Goal: Information Seeking & Learning: Learn about a topic

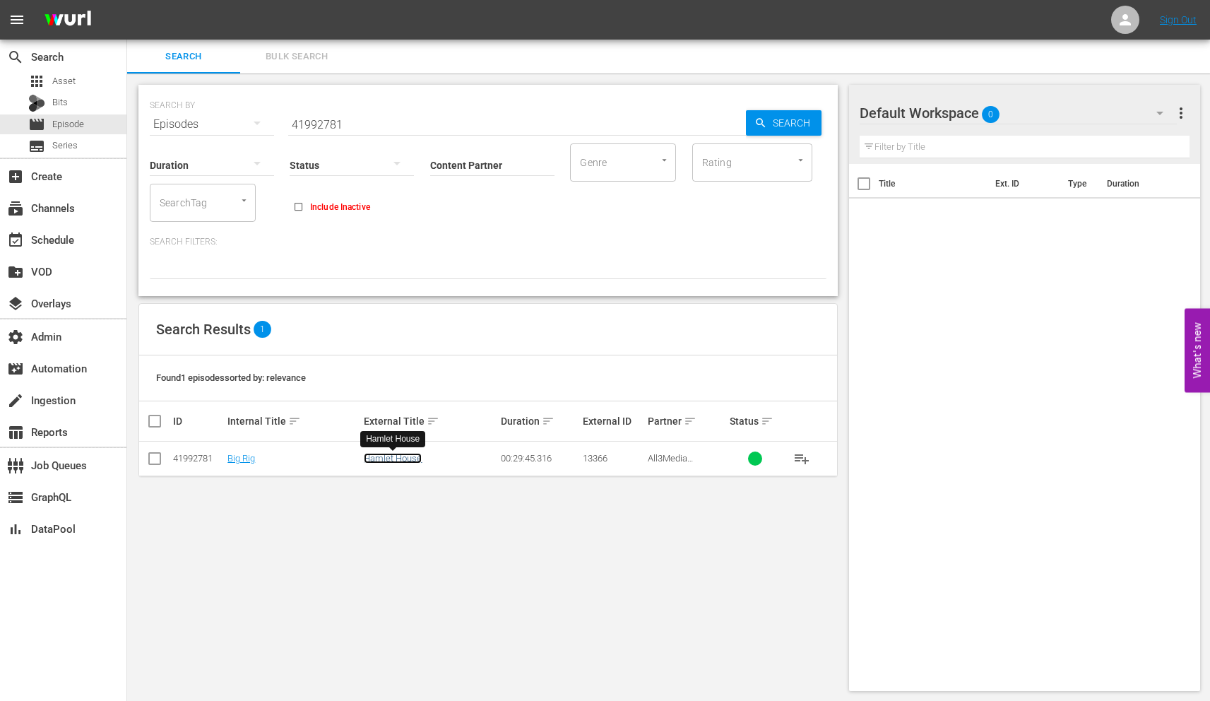
click at [403, 458] on link "Hamlet House" at bounding box center [393, 458] width 58 height 11
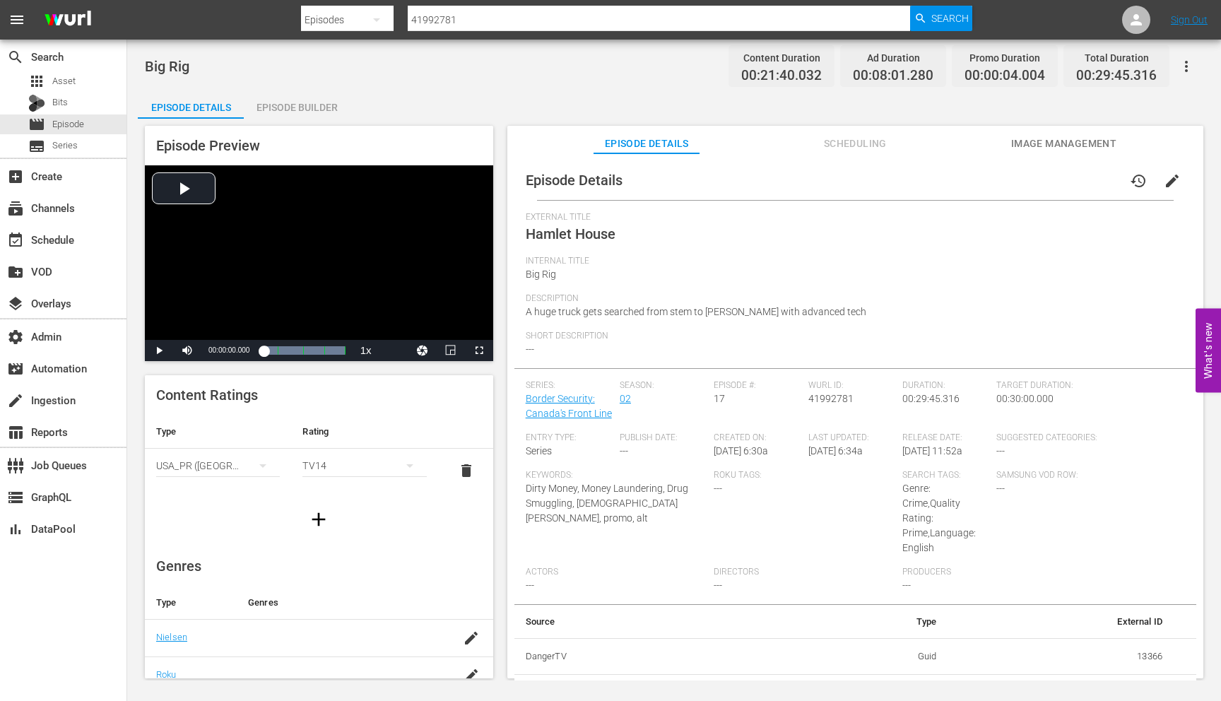
click at [845, 144] on span "Scheduling" at bounding box center [855, 144] width 106 height 18
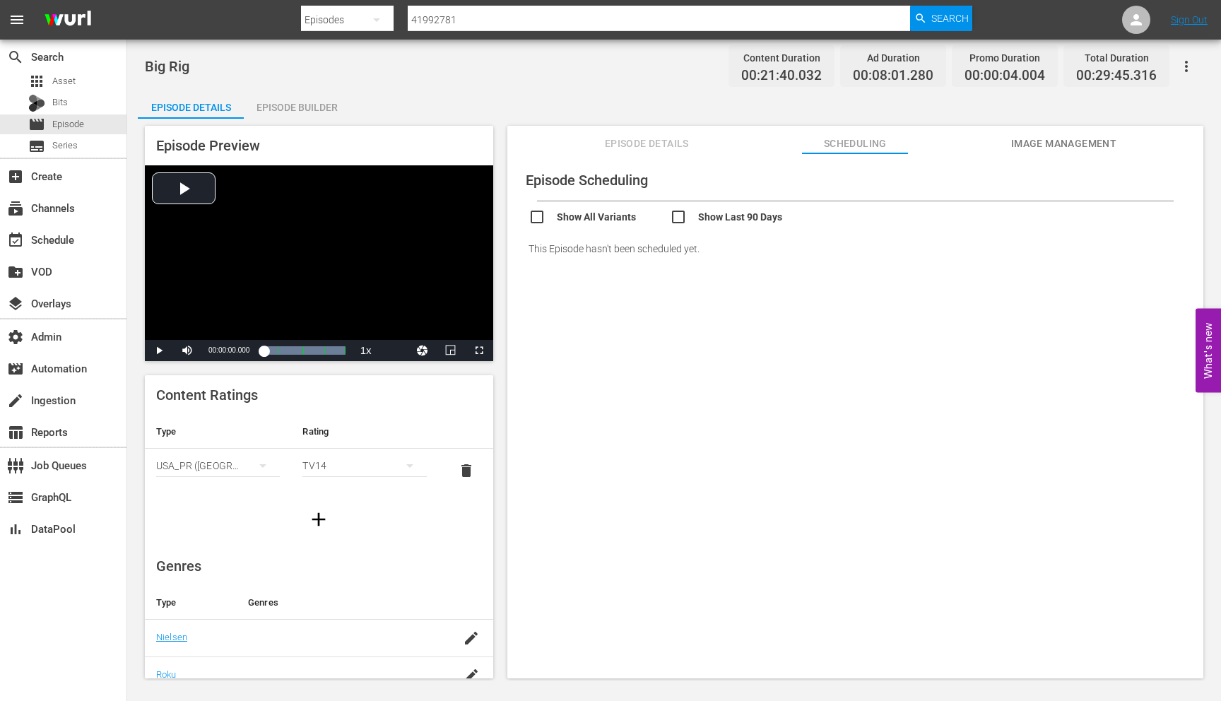
click at [673, 137] on span "Episode Details" at bounding box center [647, 144] width 106 height 18
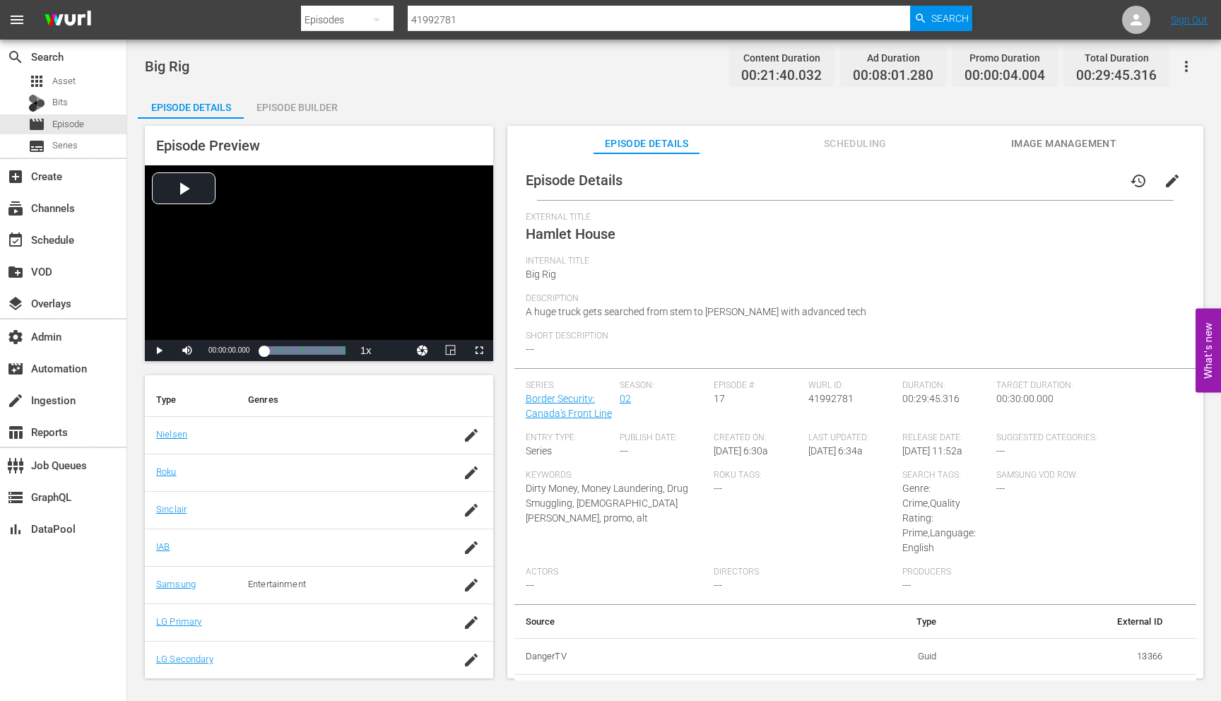
scroll to position [27, 0]
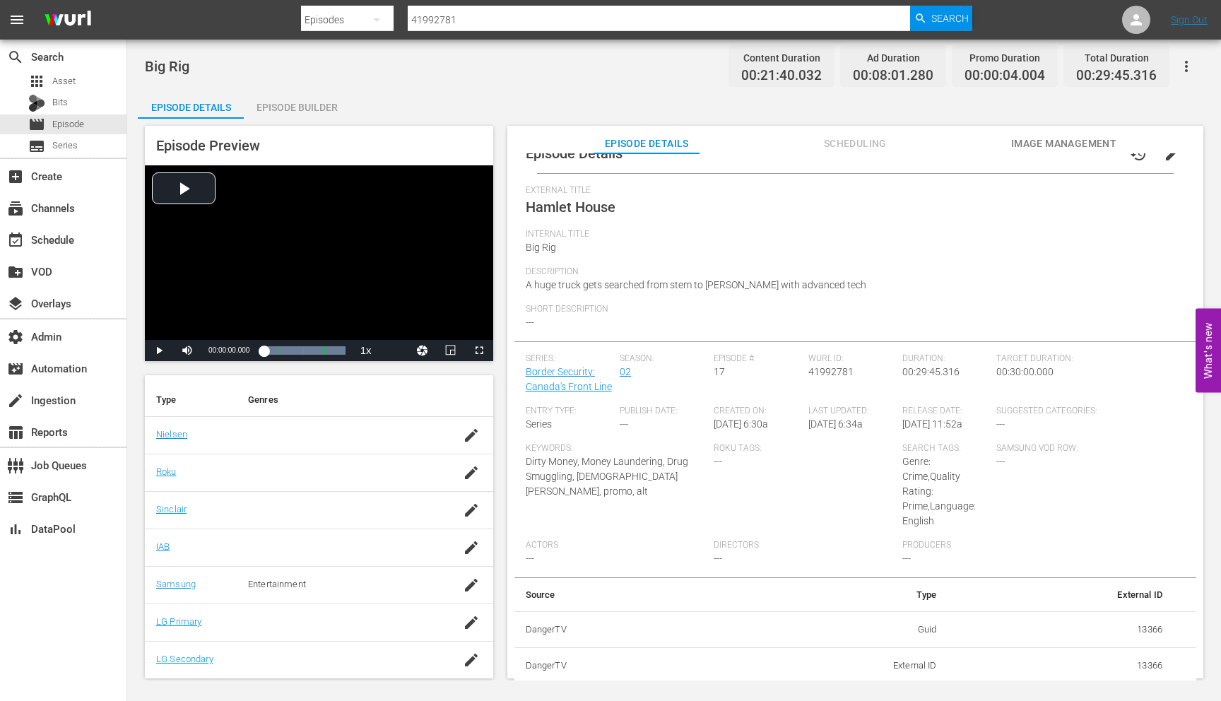
click at [943, 32] on div at bounding box center [636, 34] width 671 height 6
click at [943, 27] on span "Search" at bounding box center [949, 18] width 37 height 25
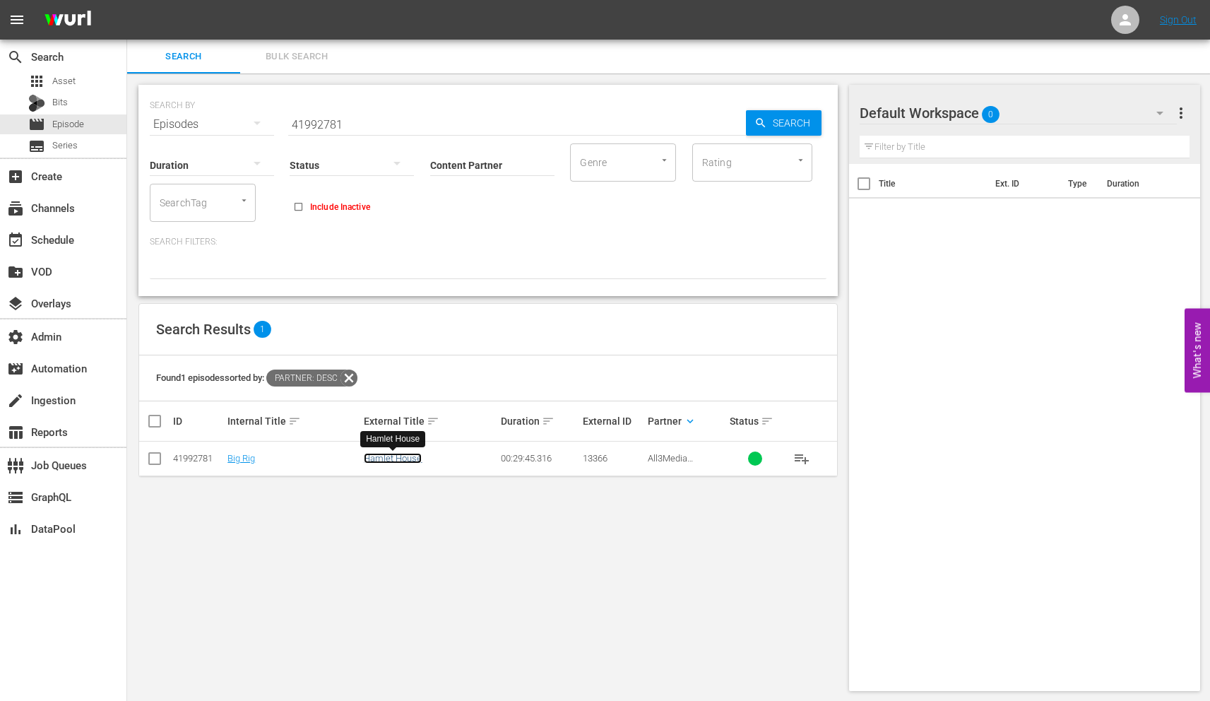
click at [394, 458] on link "Hamlet House" at bounding box center [393, 458] width 58 height 11
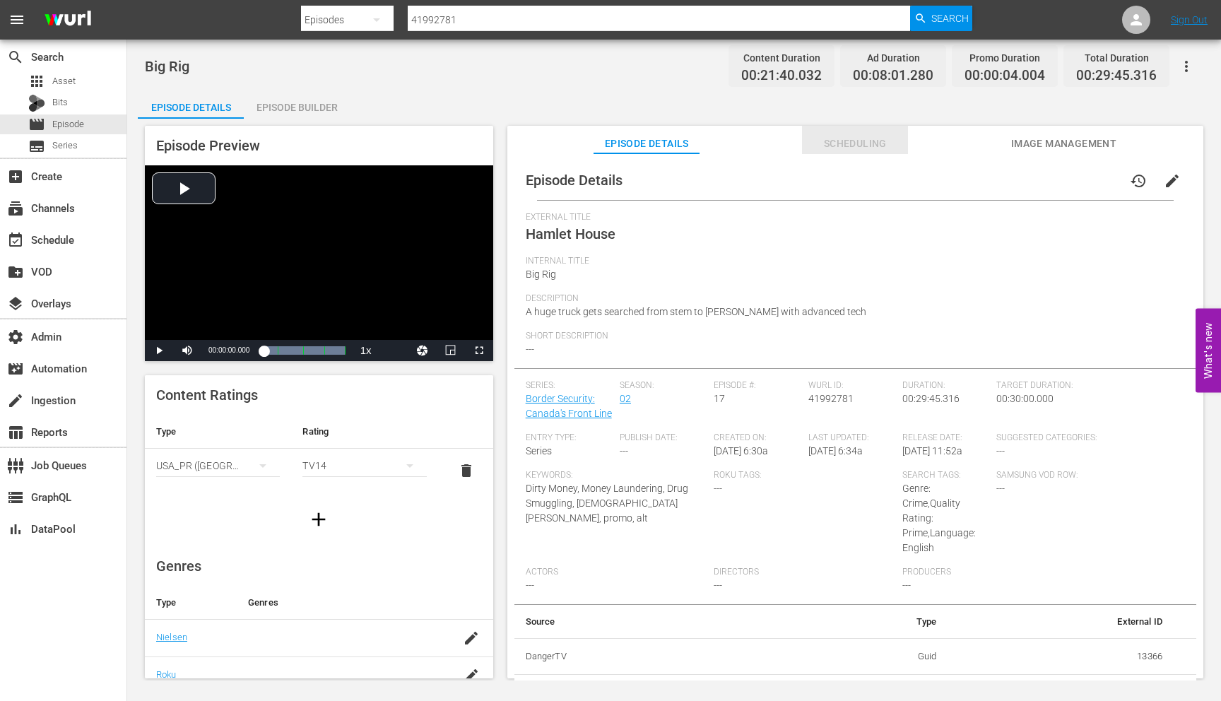
click at [824, 143] on span "Scheduling" at bounding box center [855, 144] width 106 height 18
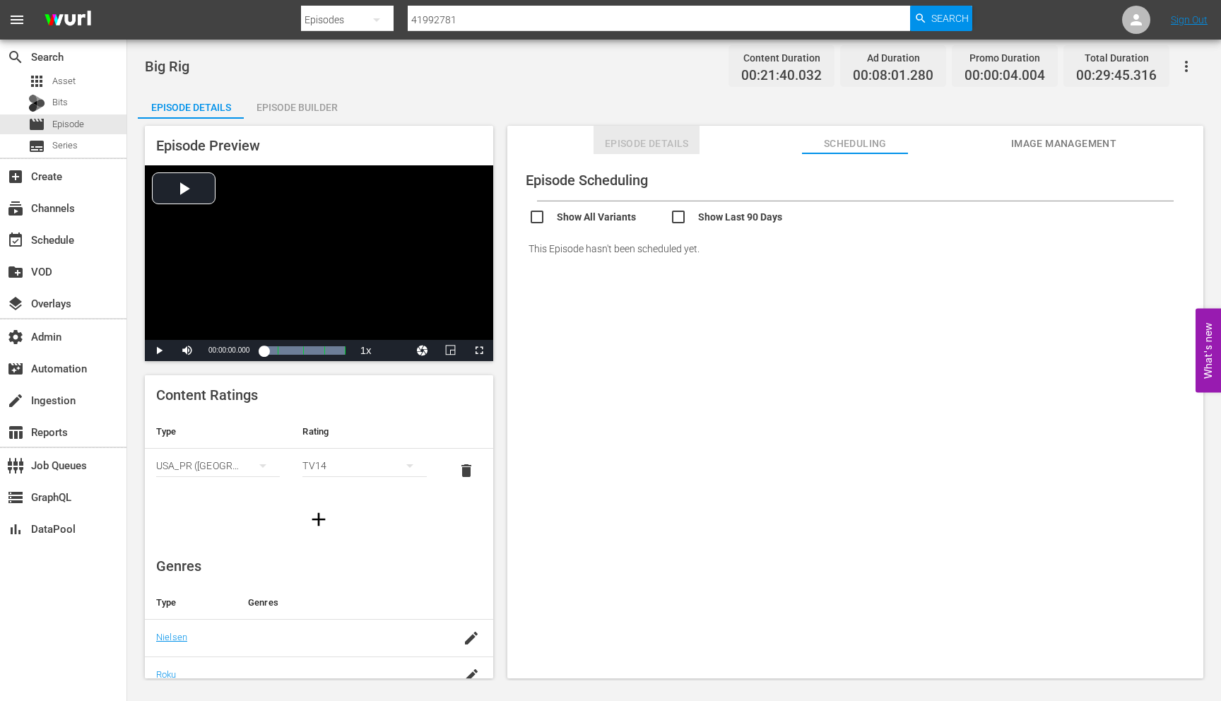
click at [649, 146] on span "Episode Details" at bounding box center [647, 144] width 106 height 18
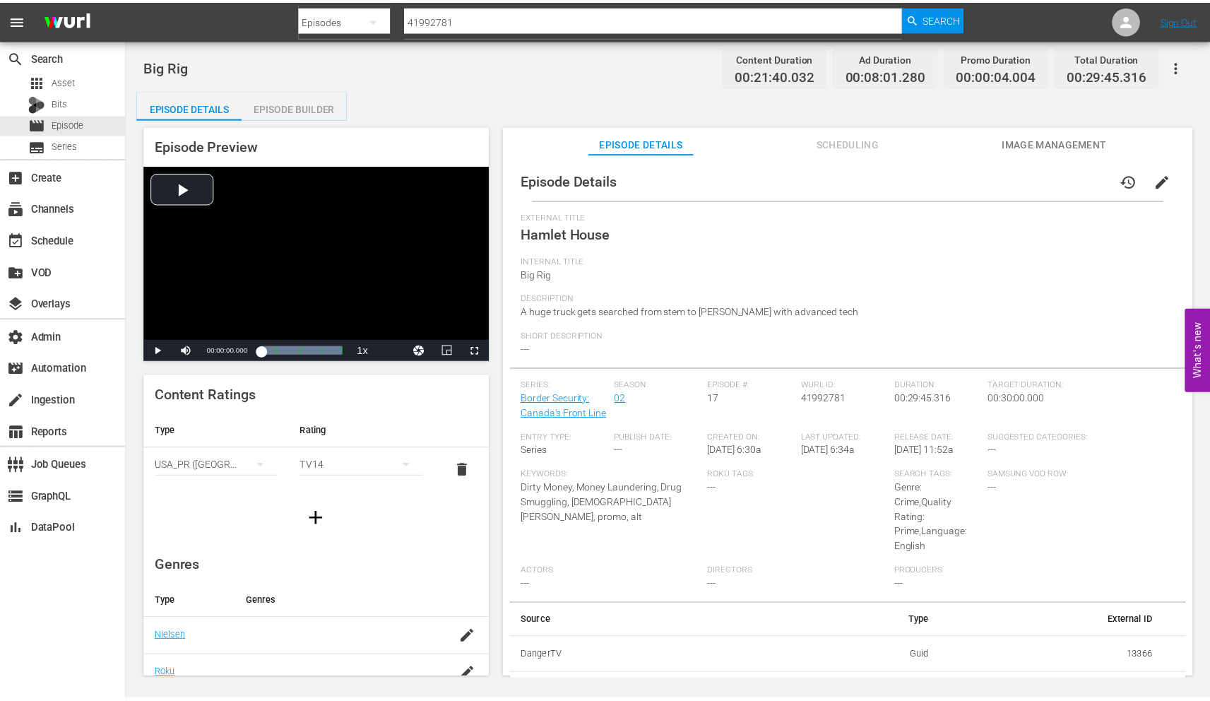
scroll to position [27, 0]
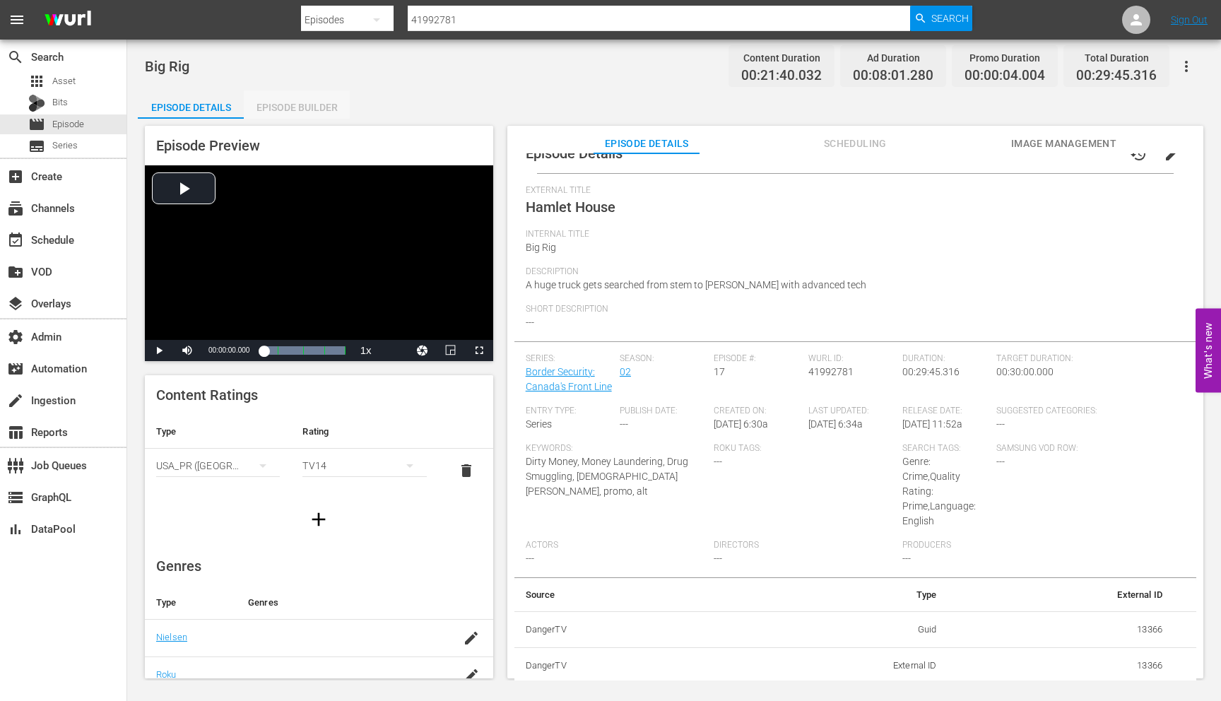
click at [316, 102] on div "Episode Builder" at bounding box center [297, 107] width 106 height 34
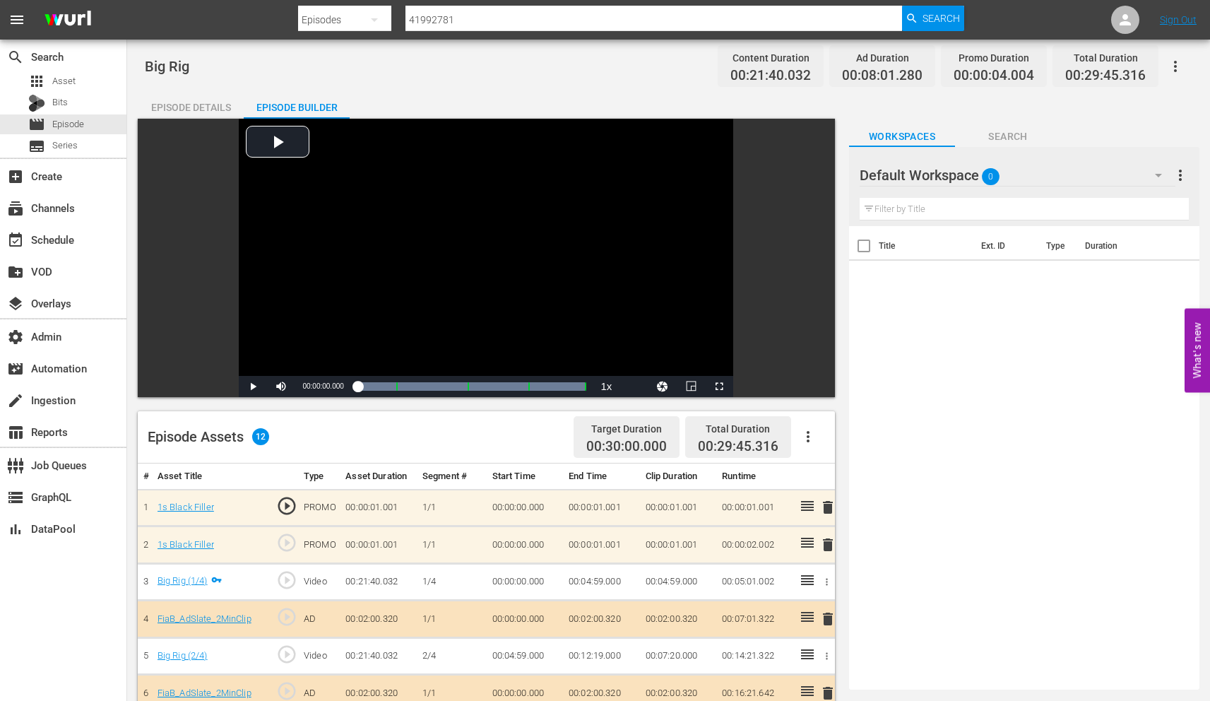
click at [210, 108] on div "Episode Details" at bounding box center [191, 107] width 106 height 34
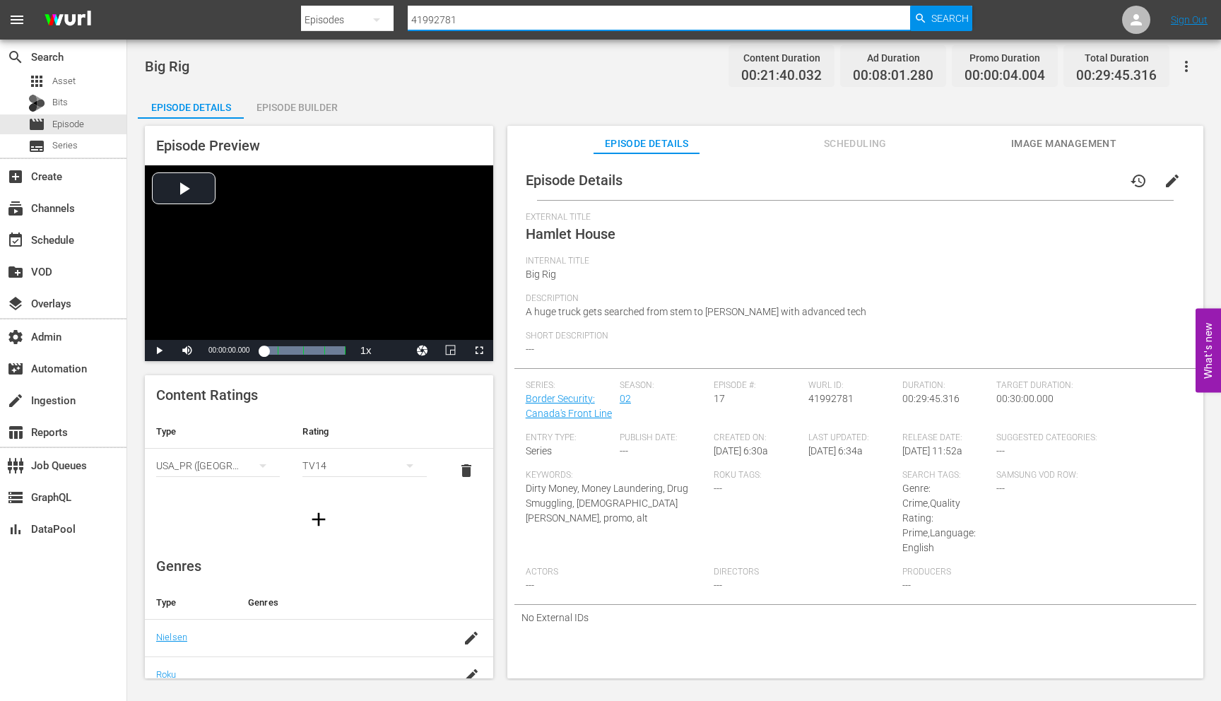
click at [419, 20] on input "41992781" at bounding box center [659, 20] width 502 height 34
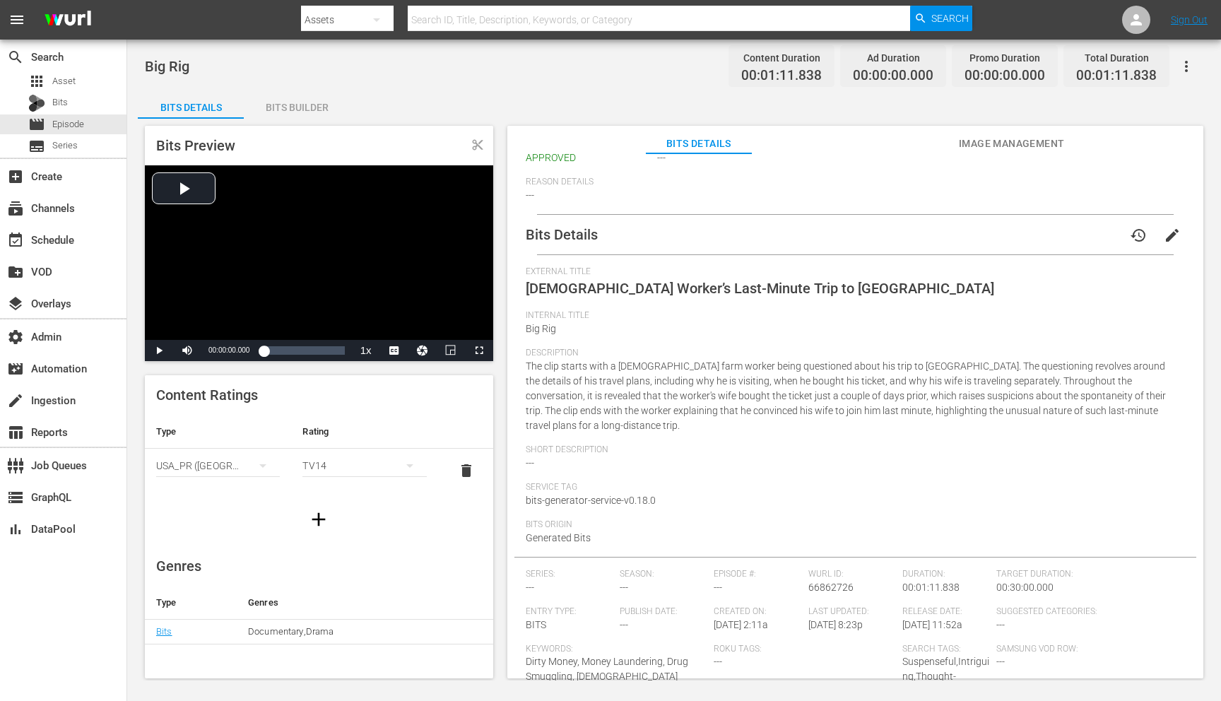
scroll to position [273, 0]
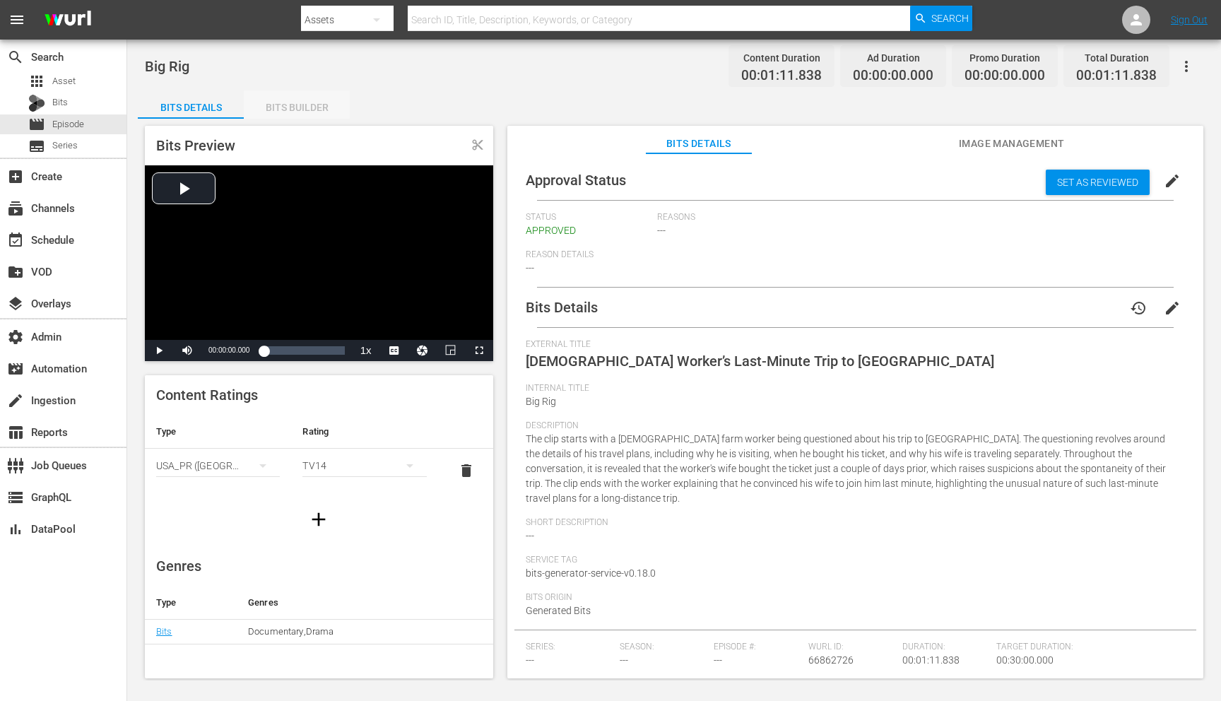
click at [317, 106] on div "Bits Builder" at bounding box center [297, 107] width 106 height 34
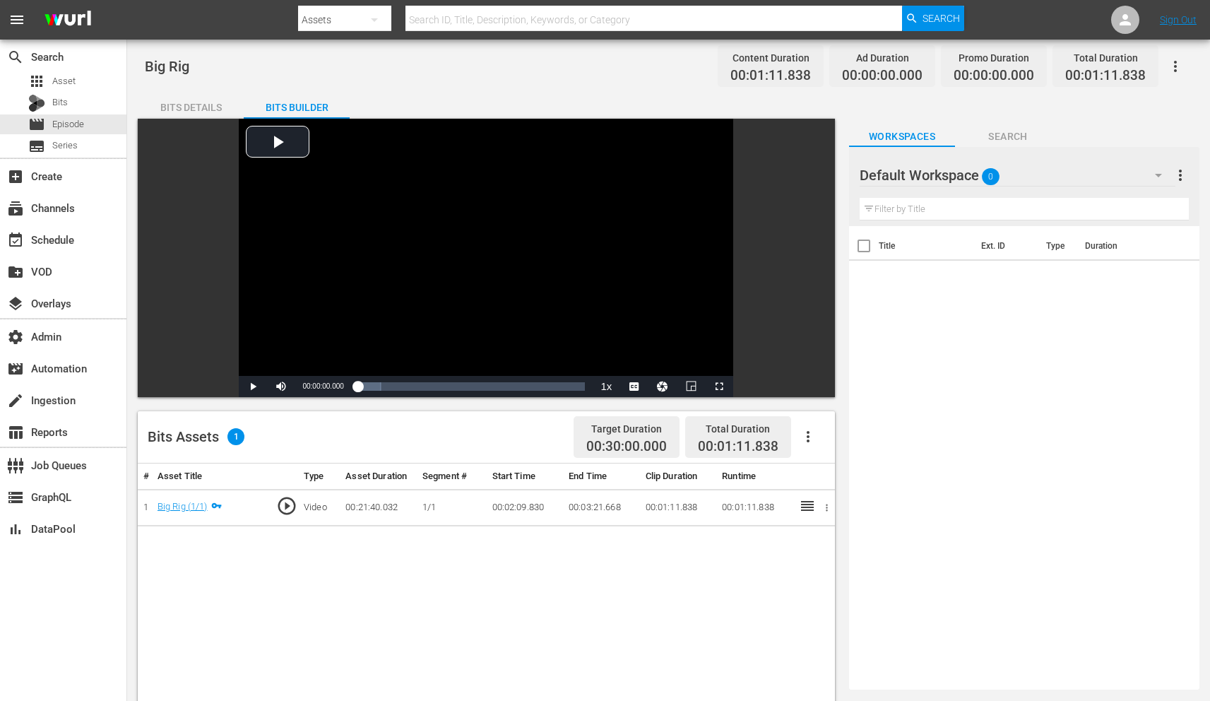
click at [192, 100] on div "Bits Details" at bounding box center [191, 107] width 106 height 34
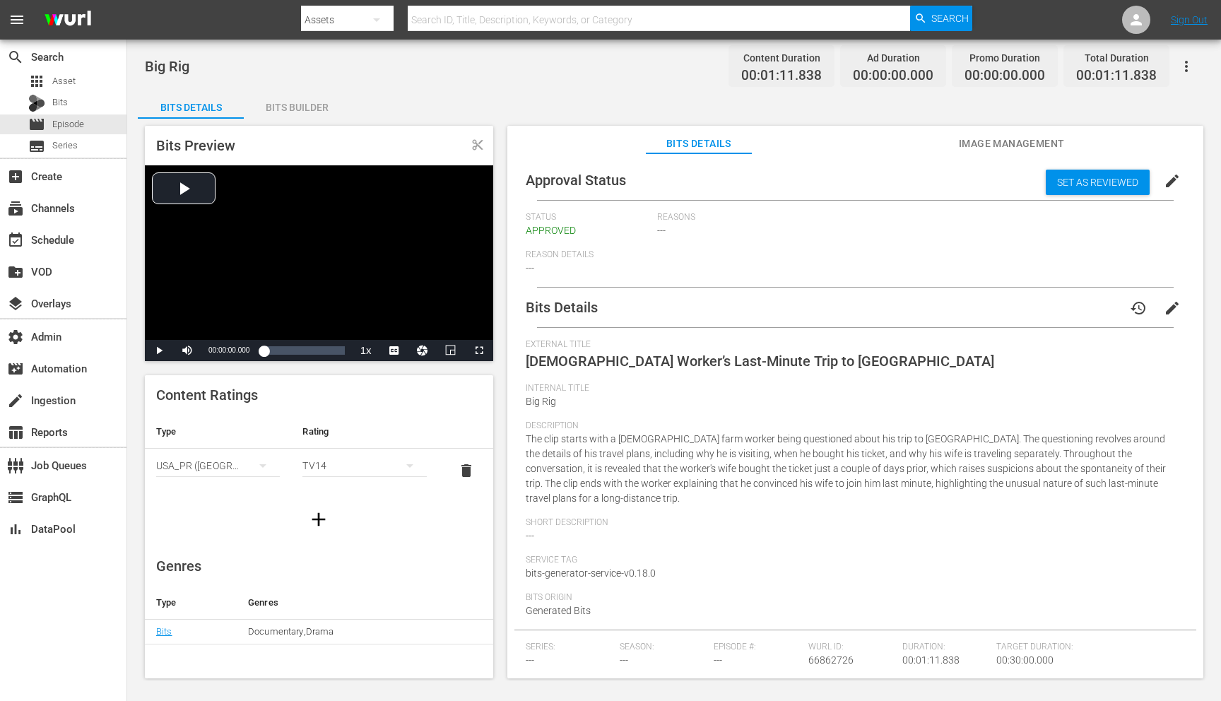
click at [300, 104] on div "Bits Builder" at bounding box center [297, 107] width 106 height 34
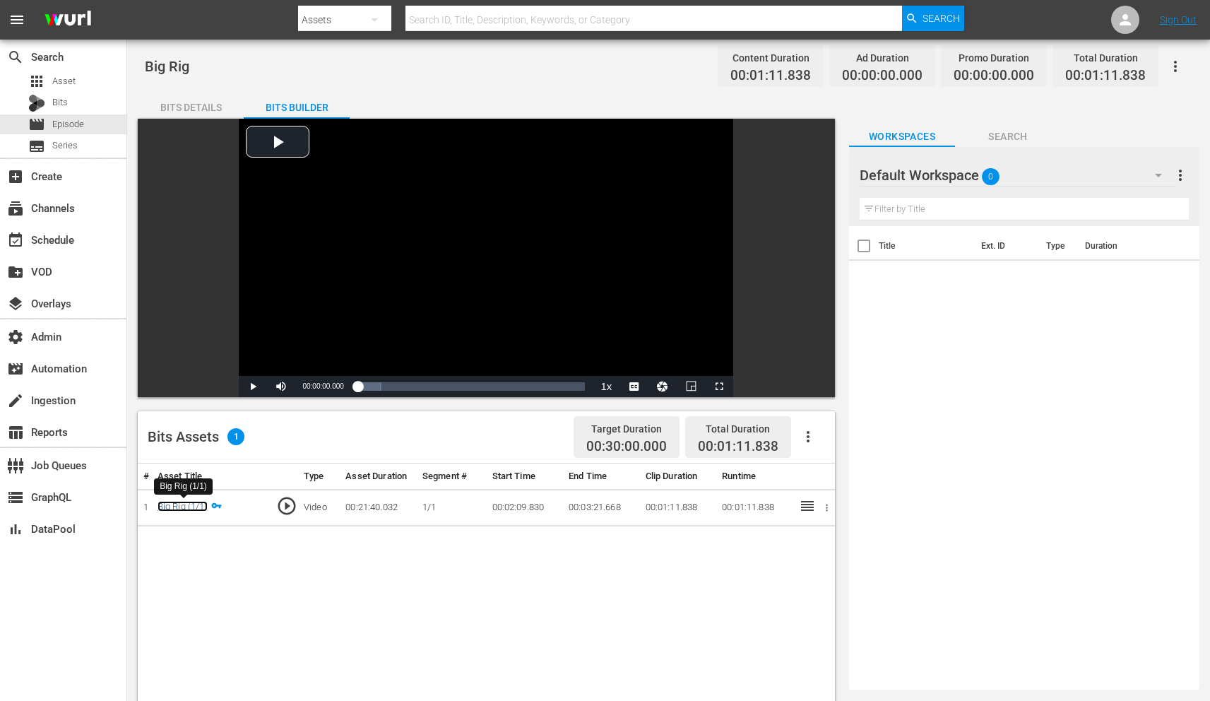
click at [178, 507] on link "Big Rig (1/1)" at bounding box center [183, 506] width 50 height 11
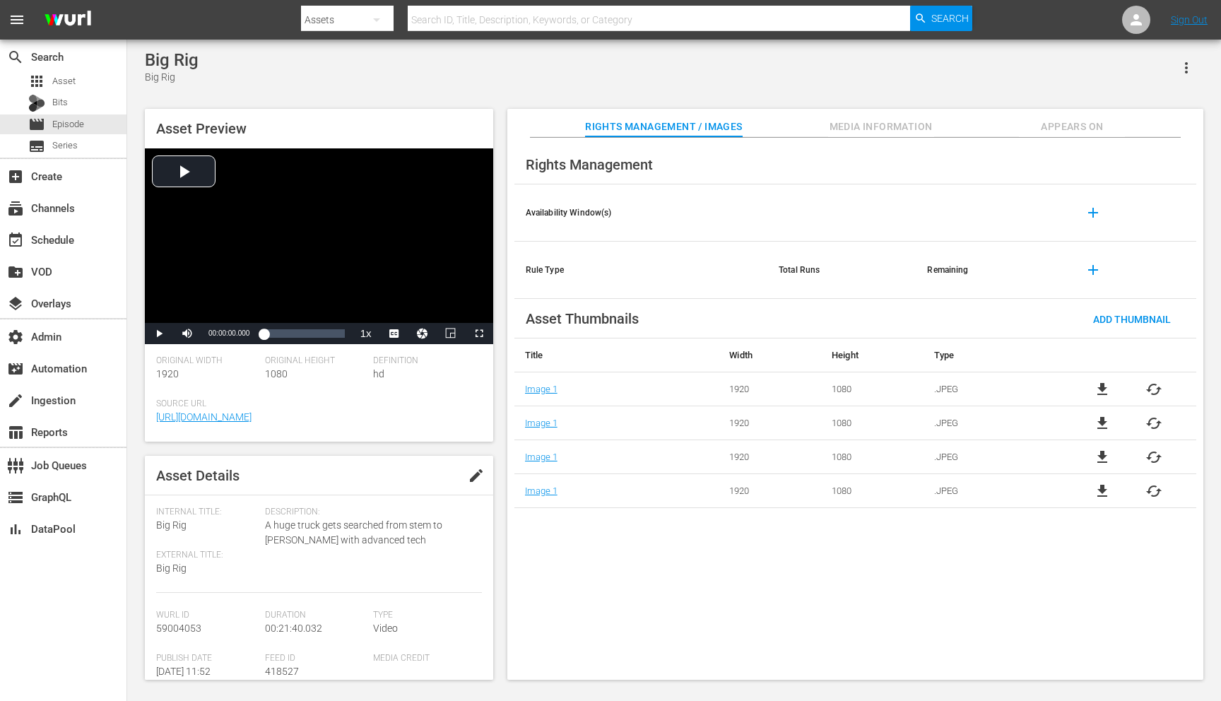
click at [1018, 131] on div "Rights Management / Images Media Information Appears On" at bounding box center [855, 123] width 625 height 28
click at [1037, 124] on span "Appears On" at bounding box center [1072, 127] width 106 height 18
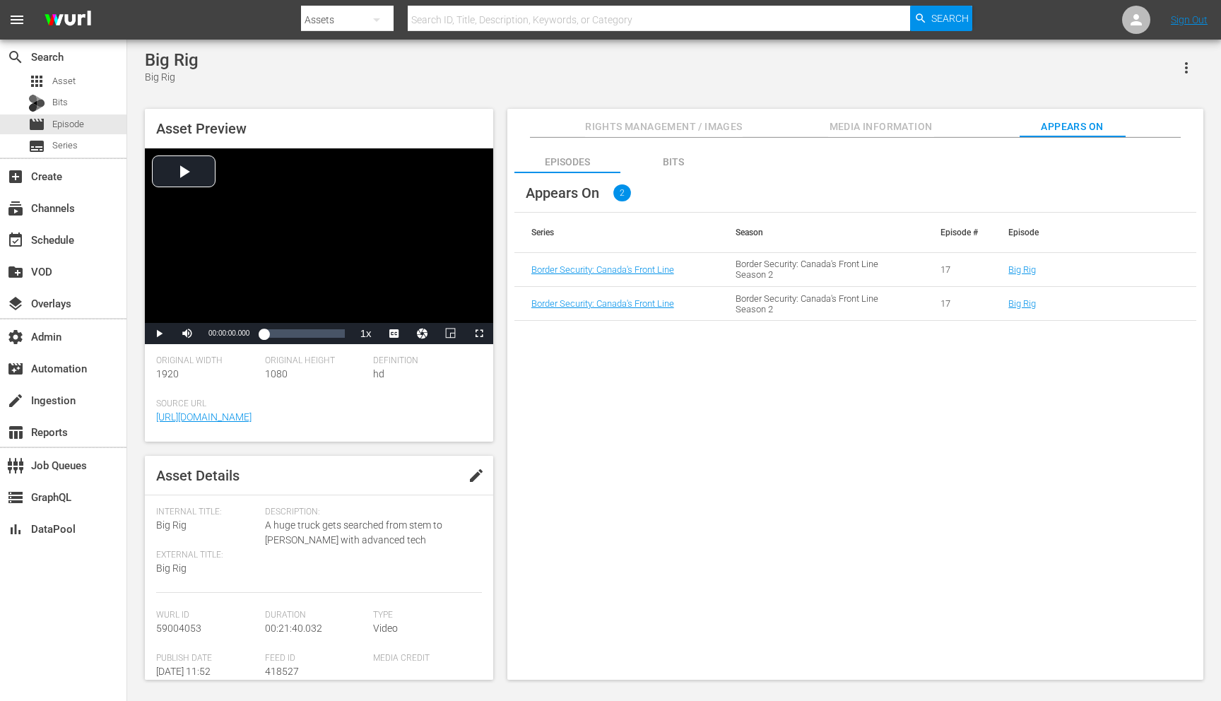
click at [668, 159] on div "Bits" at bounding box center [673, 162] width 106 height 34
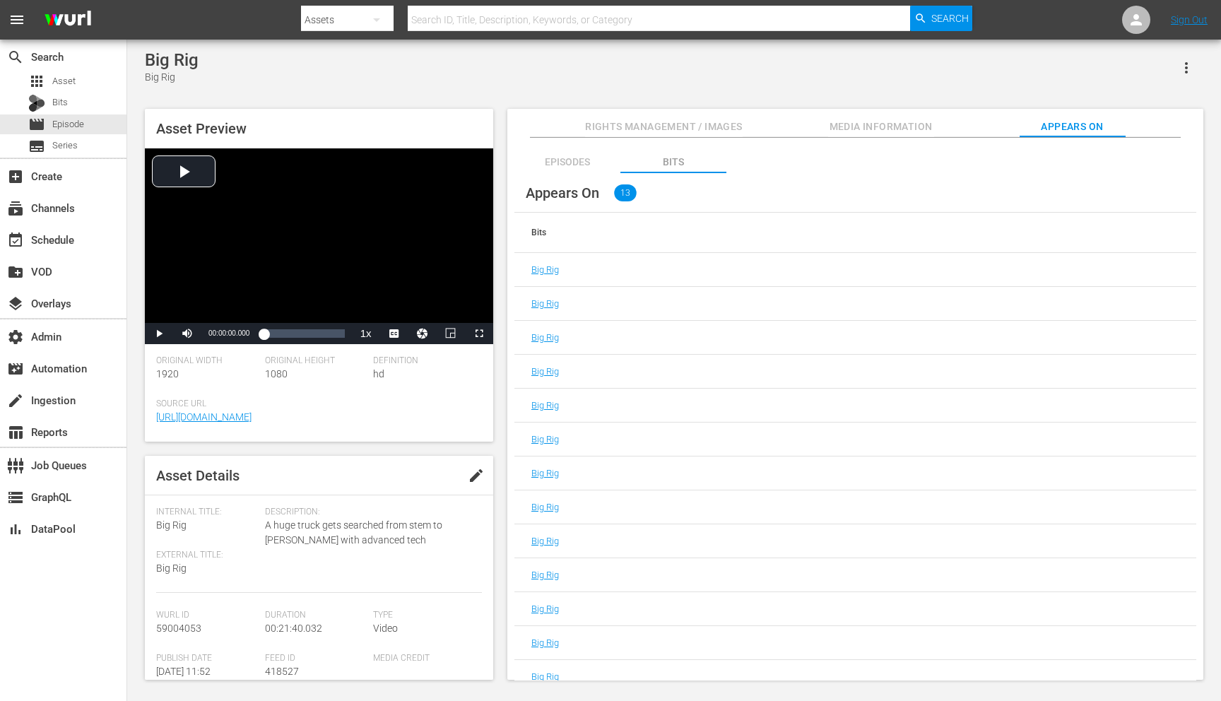
click at [562, 162] on div "Episodes" at bounding box center [567, 162] width 106 height 34
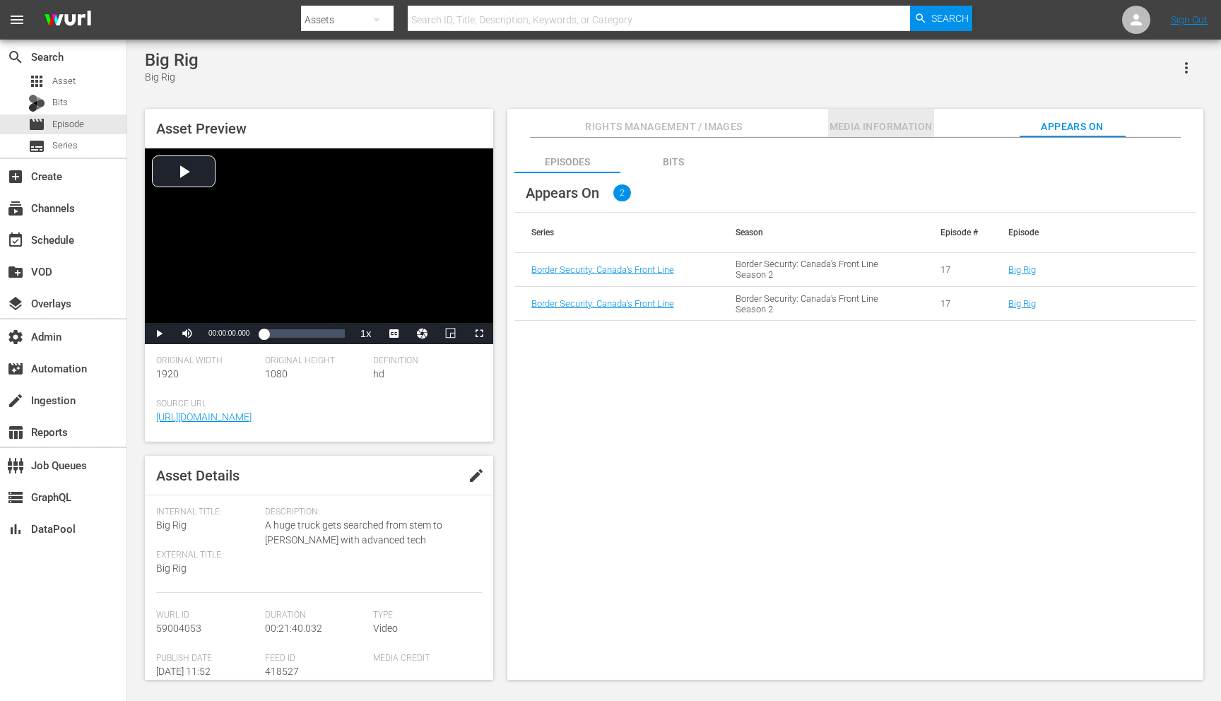
click at [833, 128] on span "Media Information" at bounding box center [881, 127] width 106 height 18
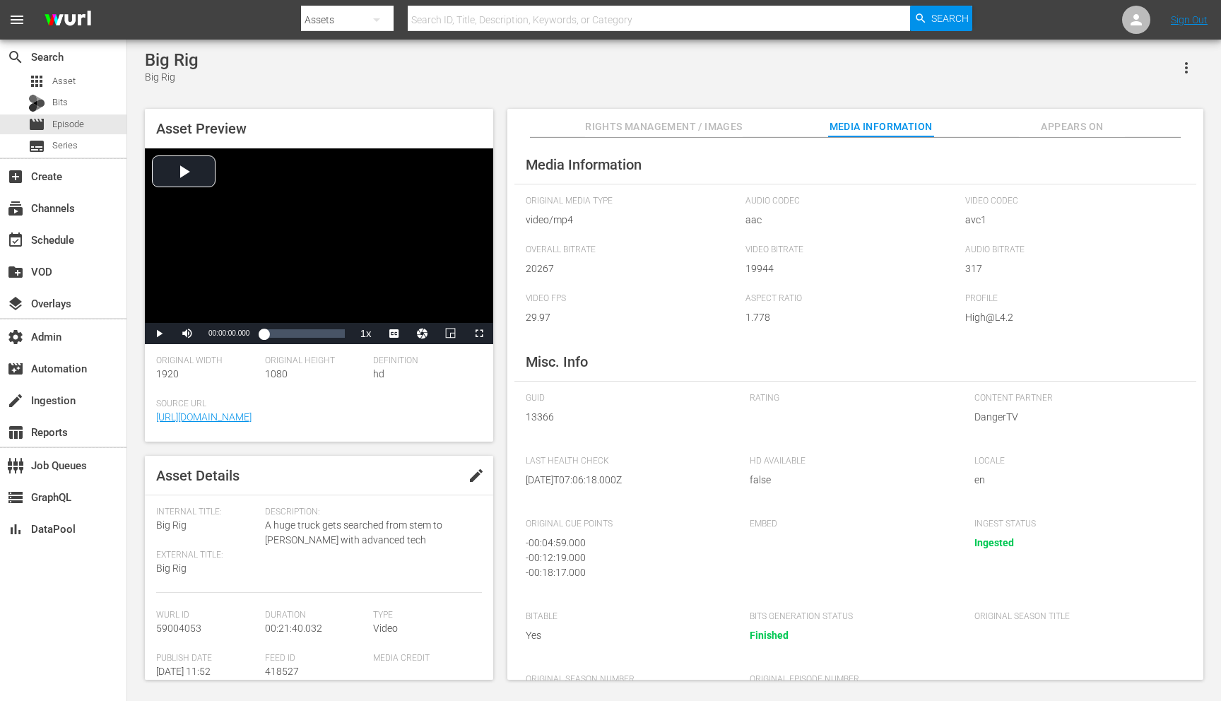
click at [705, 124] on span "Rights Management / Images" at bounding box center [663, 127] width 157 height 18
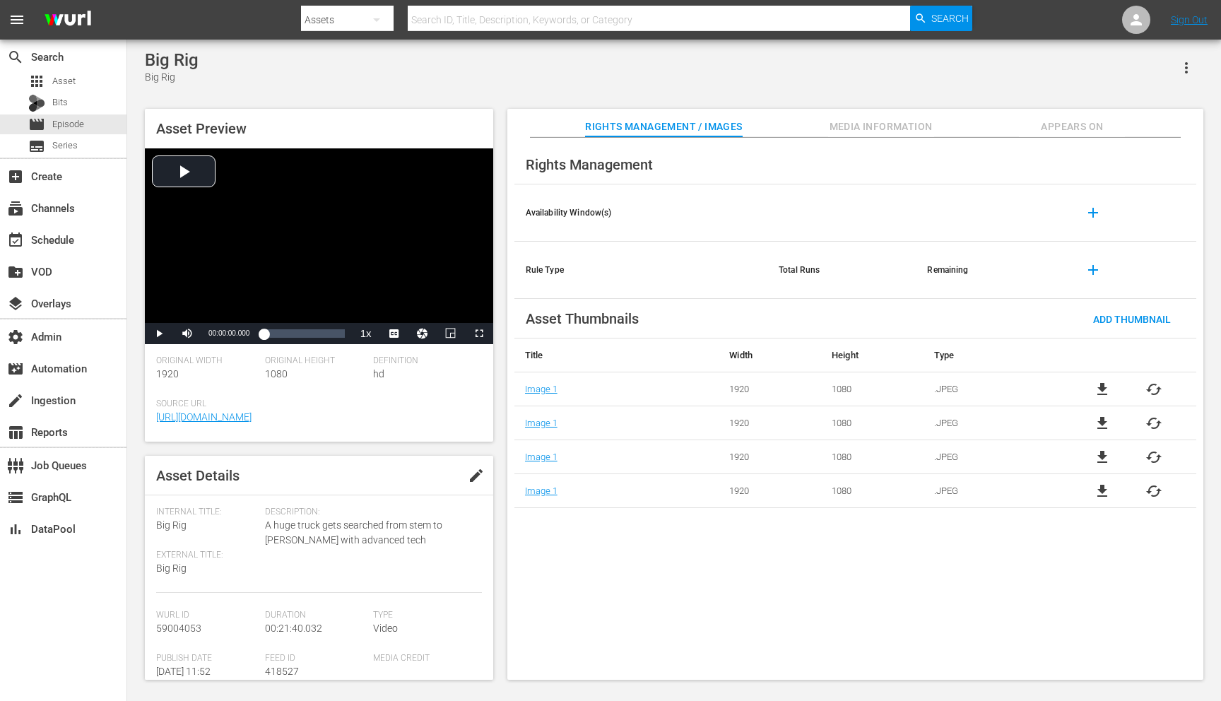
click at [850, 129] on span "Media Information" at bounding box center [881, 127] width 106 height 18
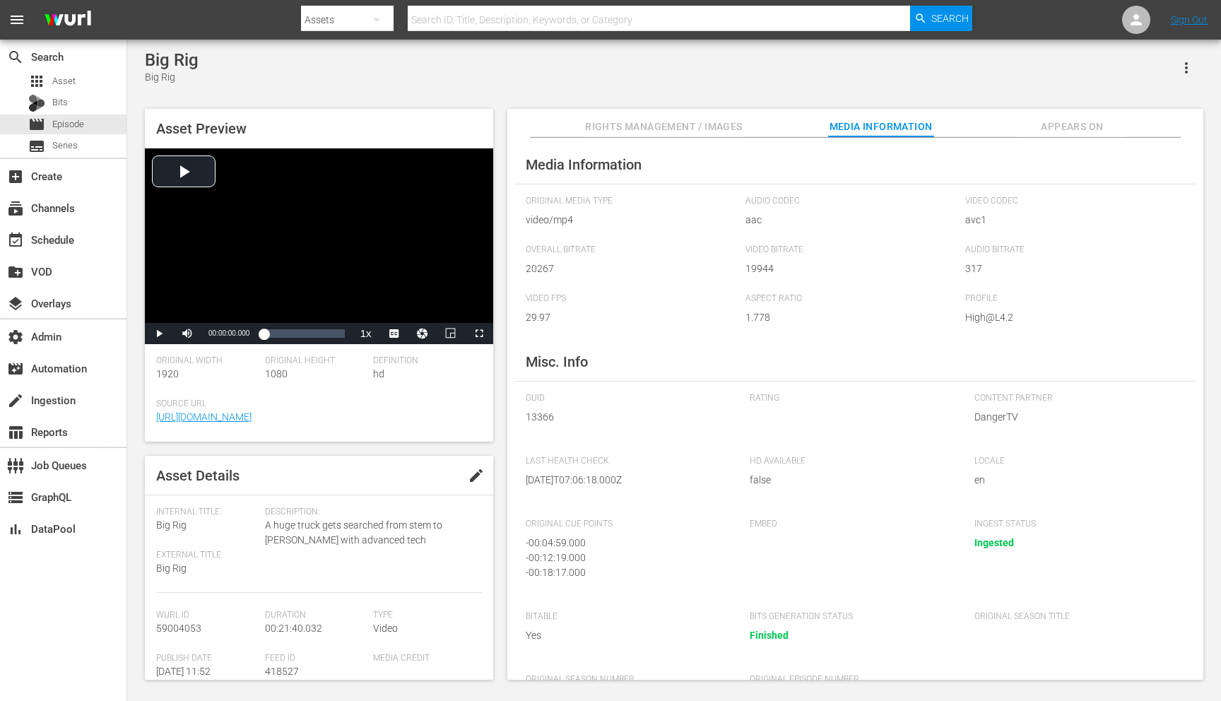
click at [1025, 139] on div "Media Information Original Media Type video/mp4 Audio Codec aac Video Codec avc…" at bounding box center [855, 409] width 696 height 543
click at [1016, 133] on div "Rights Management / Images Media Information Appears On" at bounding box center [855, 123] width 625 height 28
click at [1018, 130] on div "Rights Management / Images Media Information Appears On" at bounding box center [855, 123] width 625 height 28
click at [1034, 127] on span "Appears On" at bounding box center [1072, 127] width 106 height 18
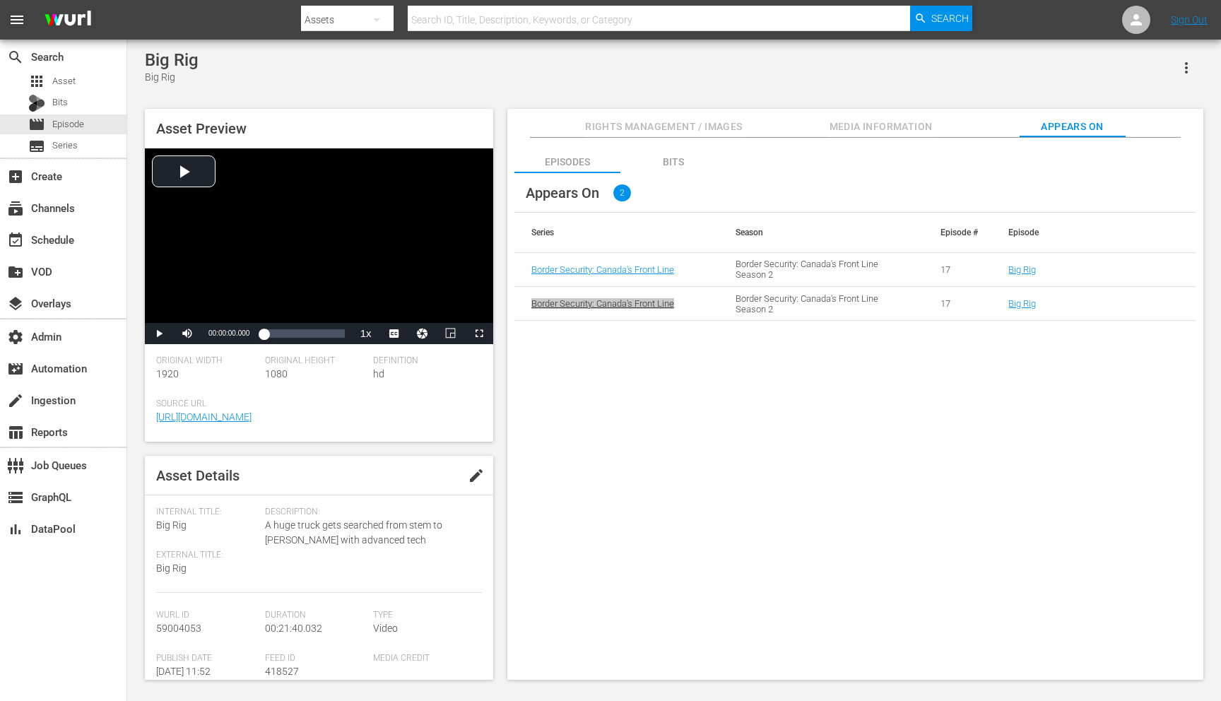
drag, startPoint x: 639, startPoint y: 305, endPoint x: 918, endPoint y: 3, distance: 410.5
click at [0, 0] on div "menu Search By Assets Search ID, Title, Description, Keywords, or Category Sear…" at bounding box center [610, 341] width 1221 height 683
click at [655, 167] on div "Bits" at bounding box center [673, 162] width 106 height 34
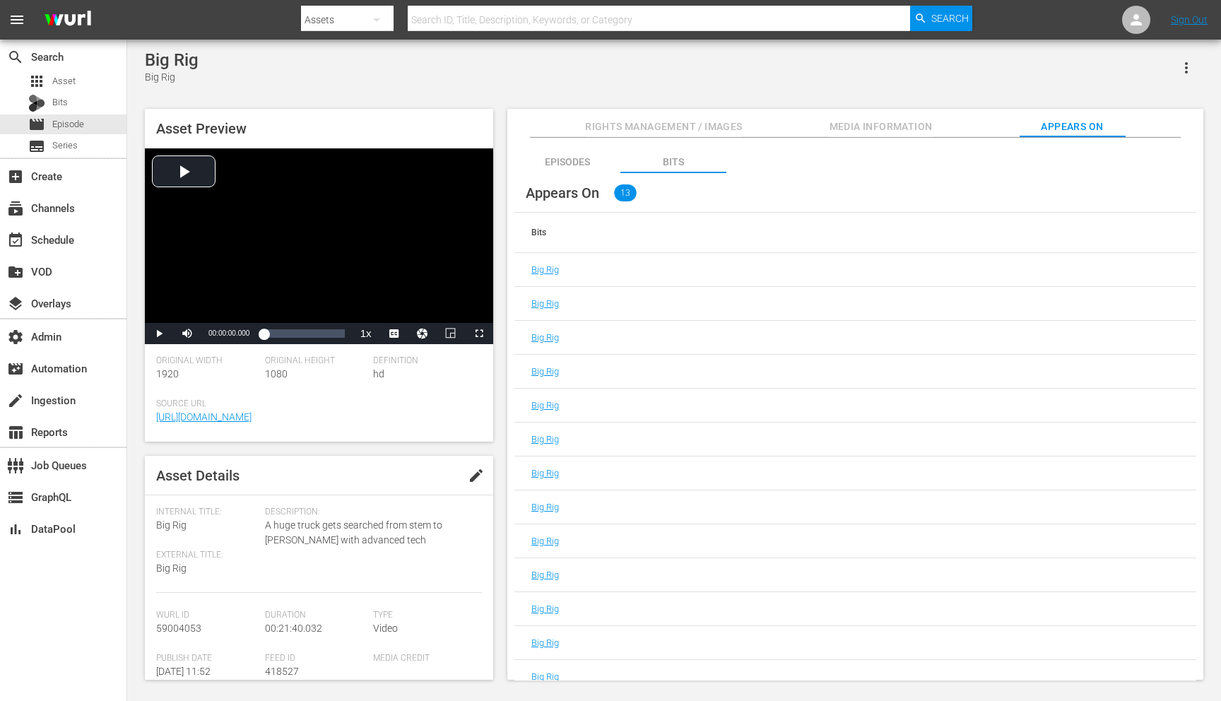
click at [596, 166] on div "Episodes" at bounding box center [567, 162] width 106 height 34
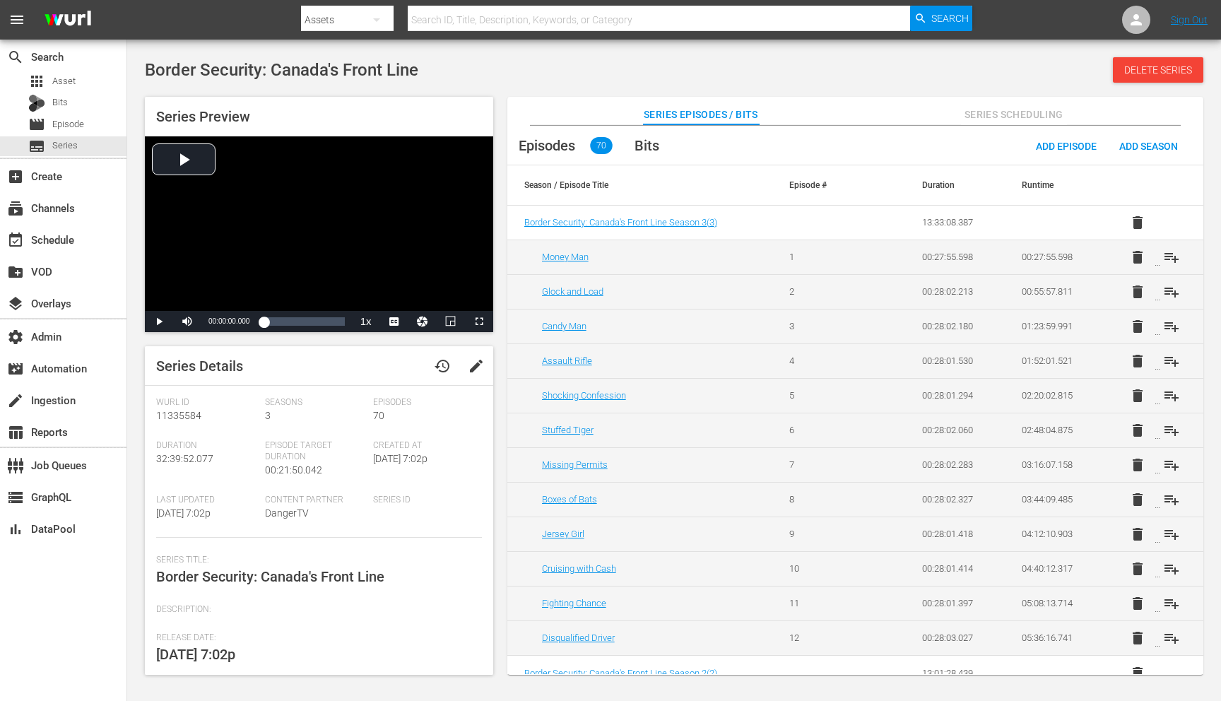
scroll to position [86, 0]
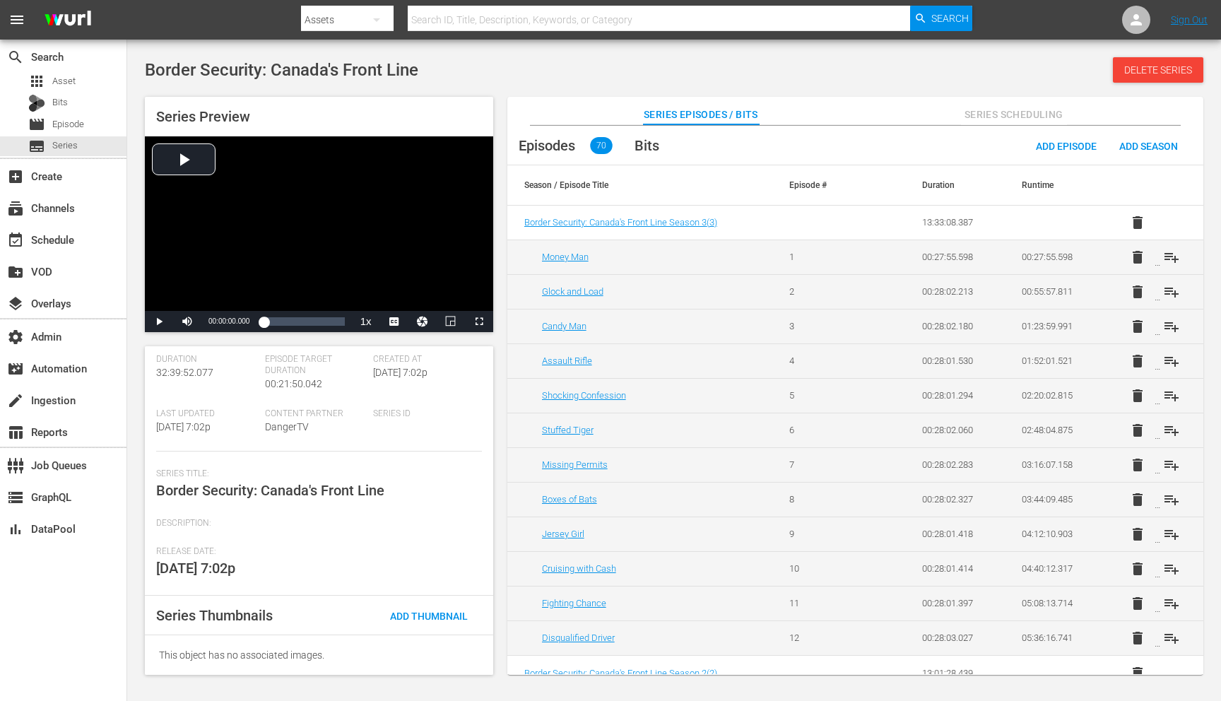
click at [561, 150] on span "Episodes" at bounding box center [547, 145] width 57 height 17
click at [961, 114] on span "Series Scheduling" at bounding box center [1014, 115] width 106 height 18
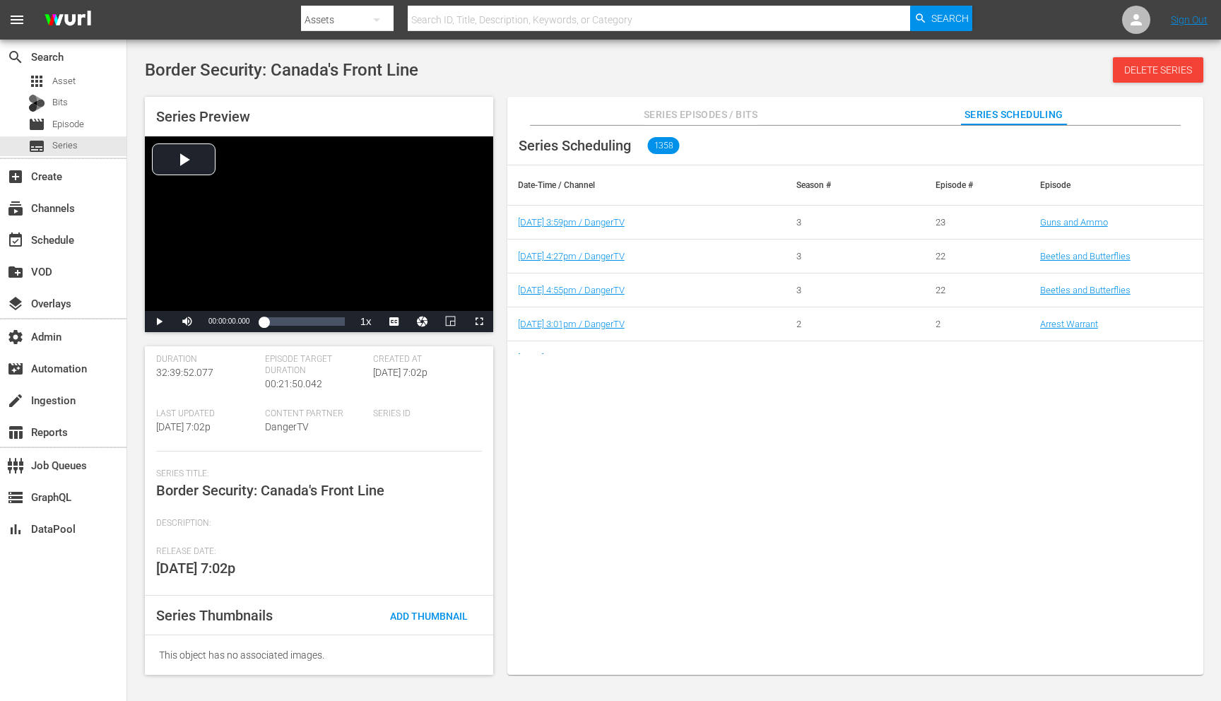
scroll to position [0, 0]
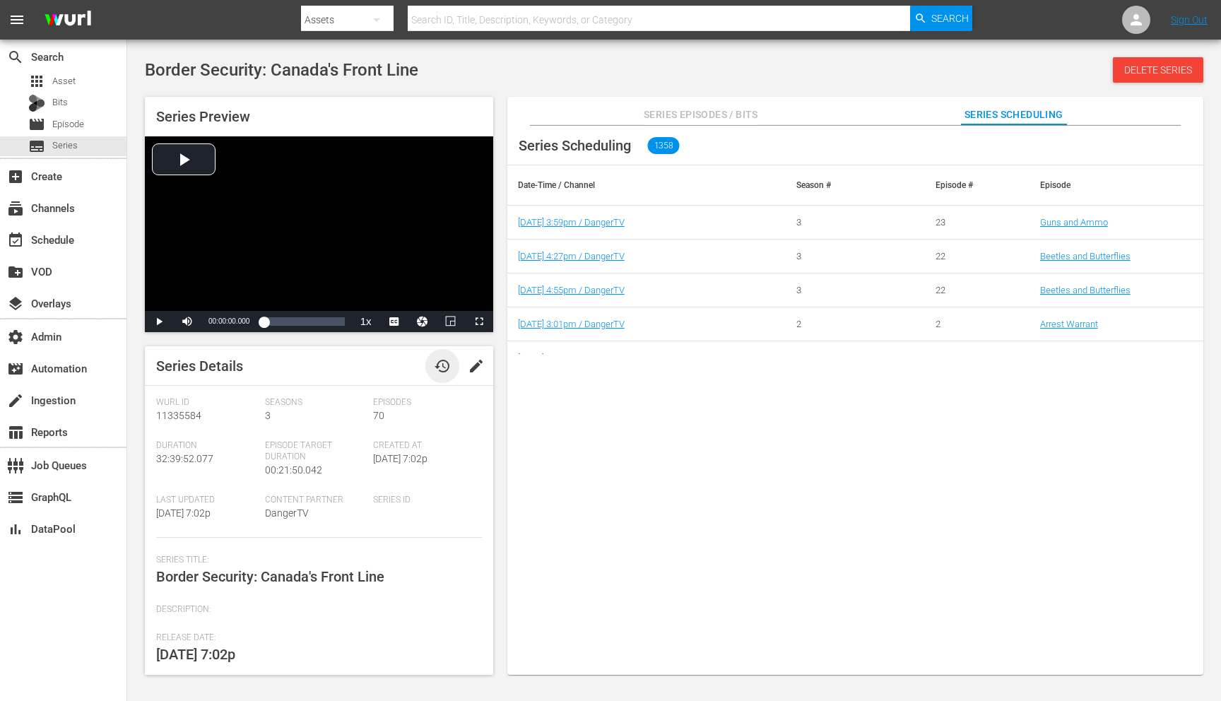
click at [440, 366] on span "history" at bounding box center [442, 366] width 17 height 17
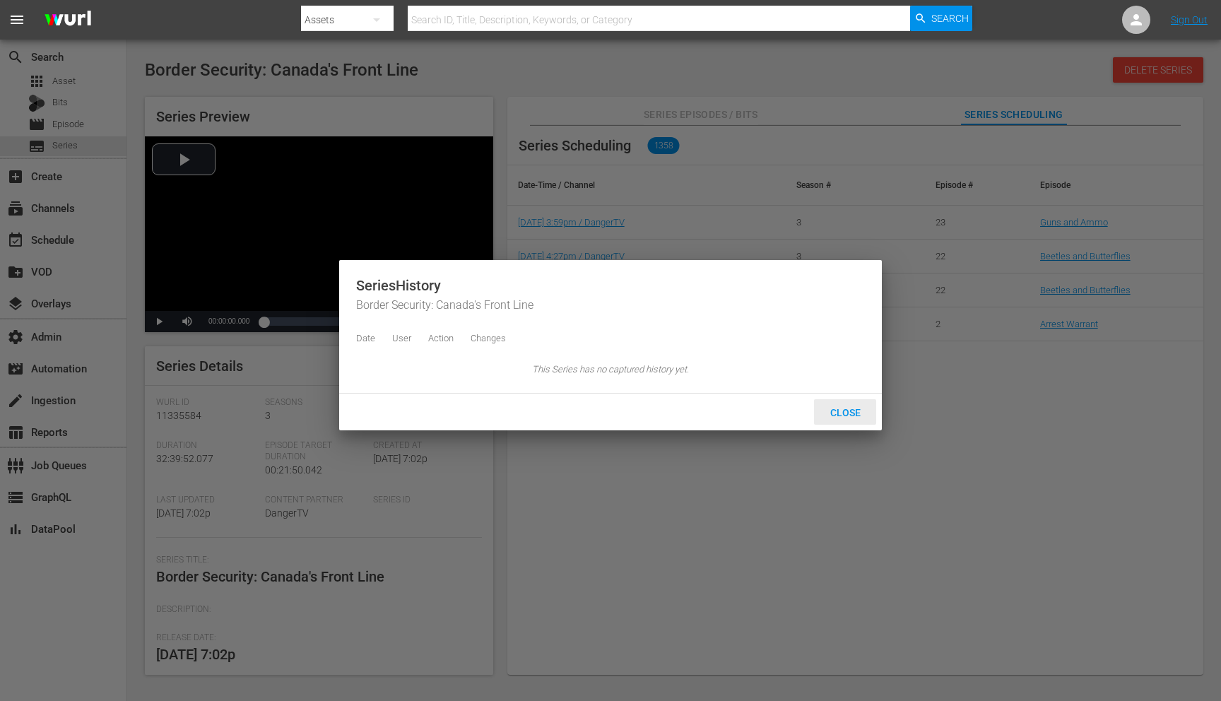
click at [830, 411] on div "Close" at bounding box center [845, 412] width 62 height 26
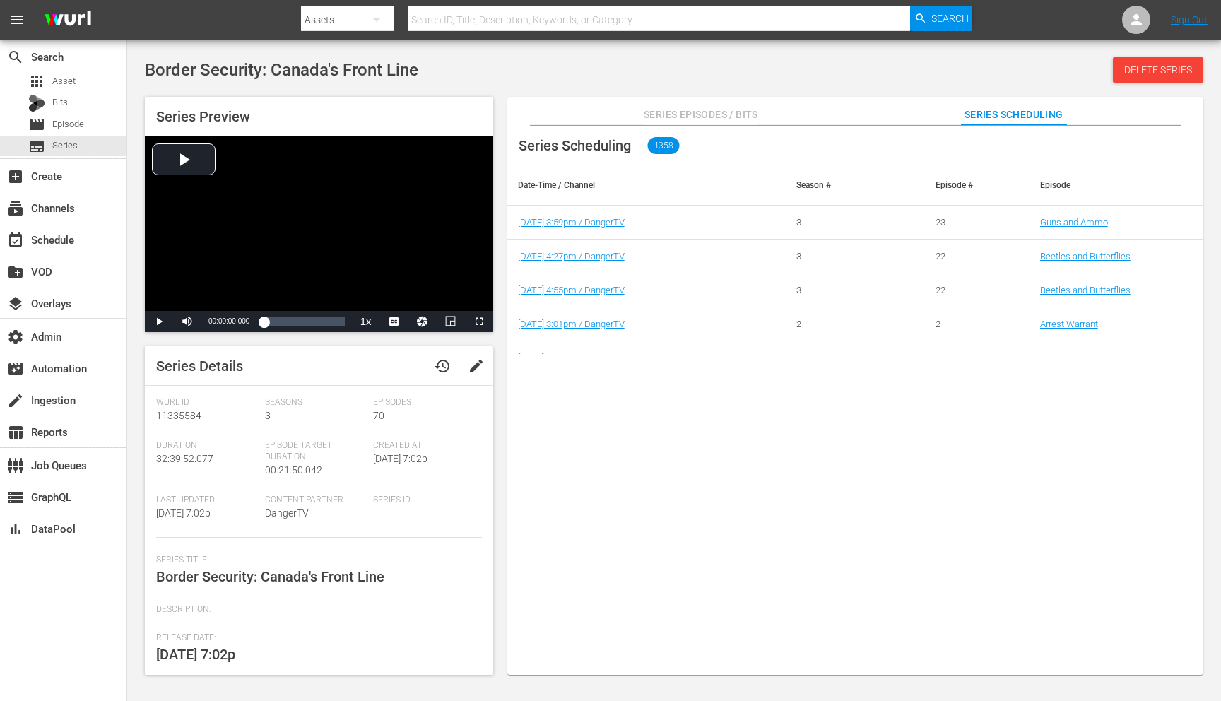
click at [709, 116] on span "Series Episodes / Bits" at bounding box center [701, 115] width 114 height 18
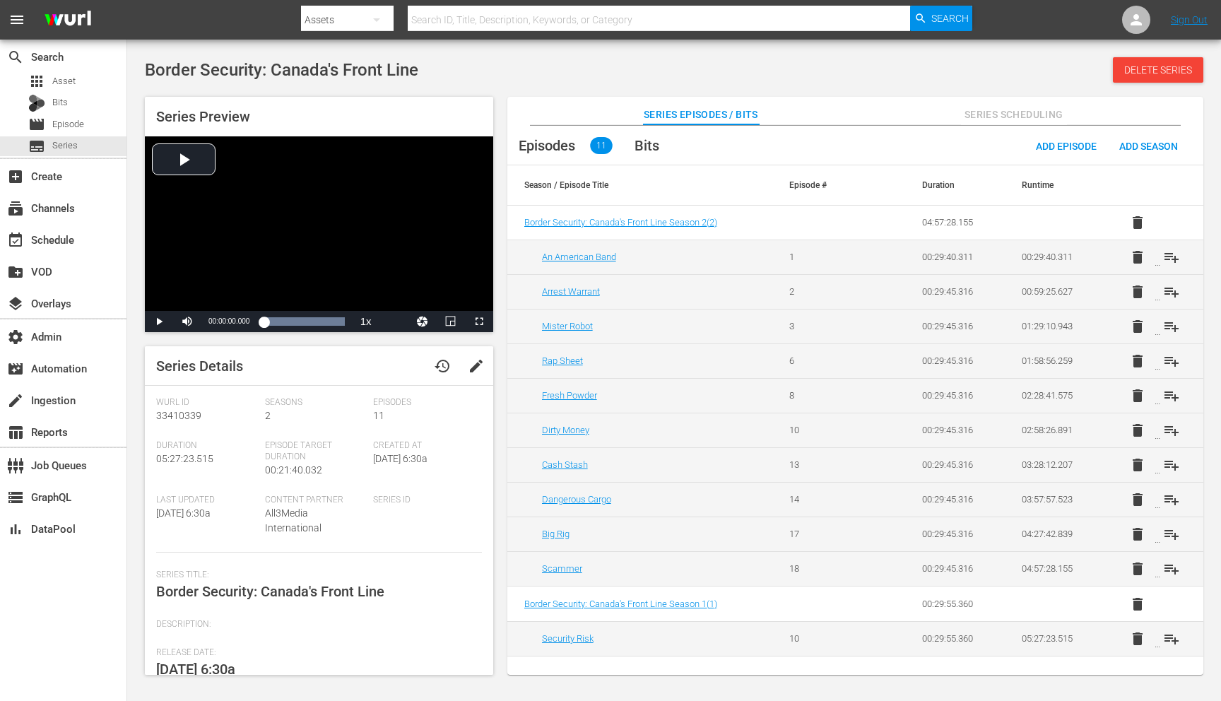
click at [995, 111] on span "Series Scheduling" at bounding box center [1014, 115] width 106 height 18
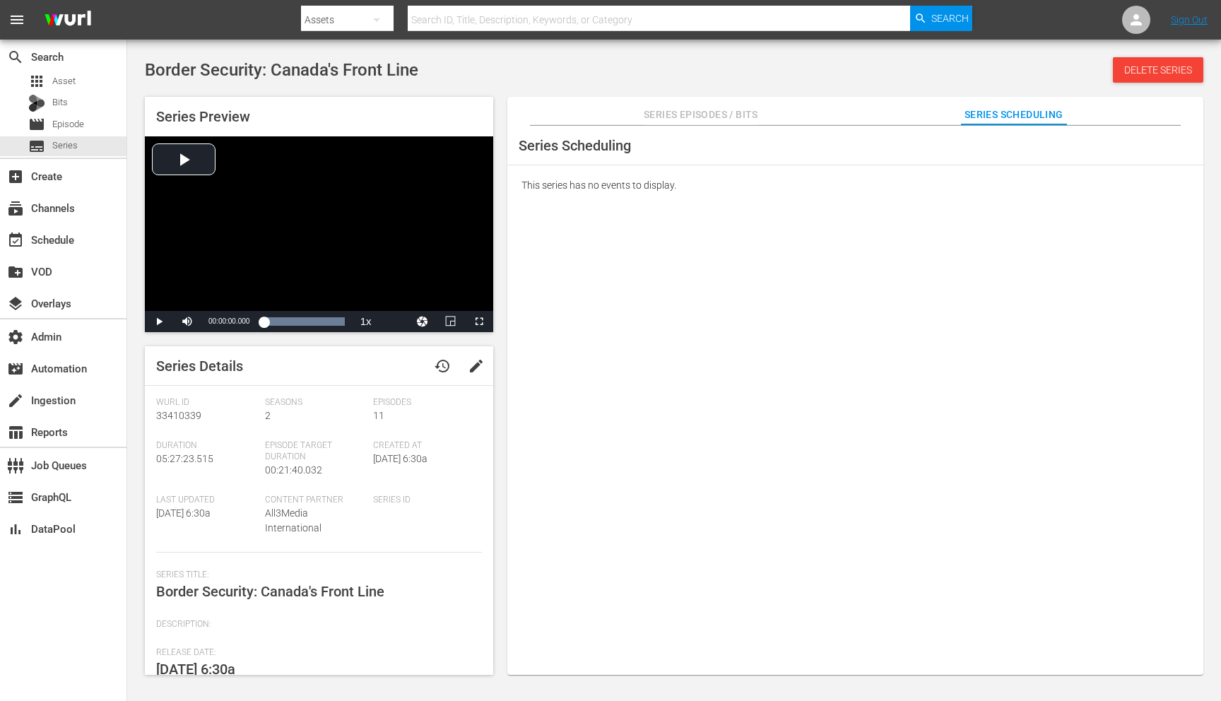
click at [808, 115] on div "Series Episodes / Bits Series Scheduling" at bounding box center [855, 111] width 625 height 28
click at [733, 115] on span "Series Episodes / Bits" at bounding box center [701, 115] width 114 height 18
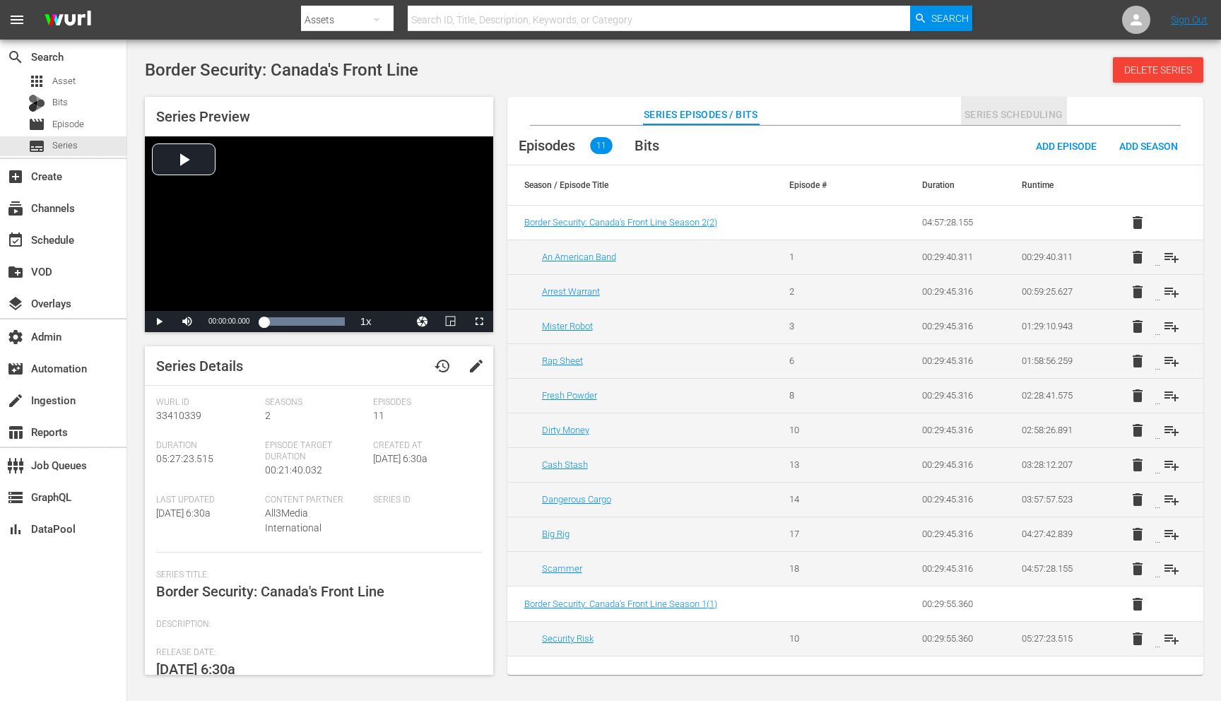
click at [1005, 108] on span "Series Scheduling" at bounding box center [1014, 115] width 106 height 18
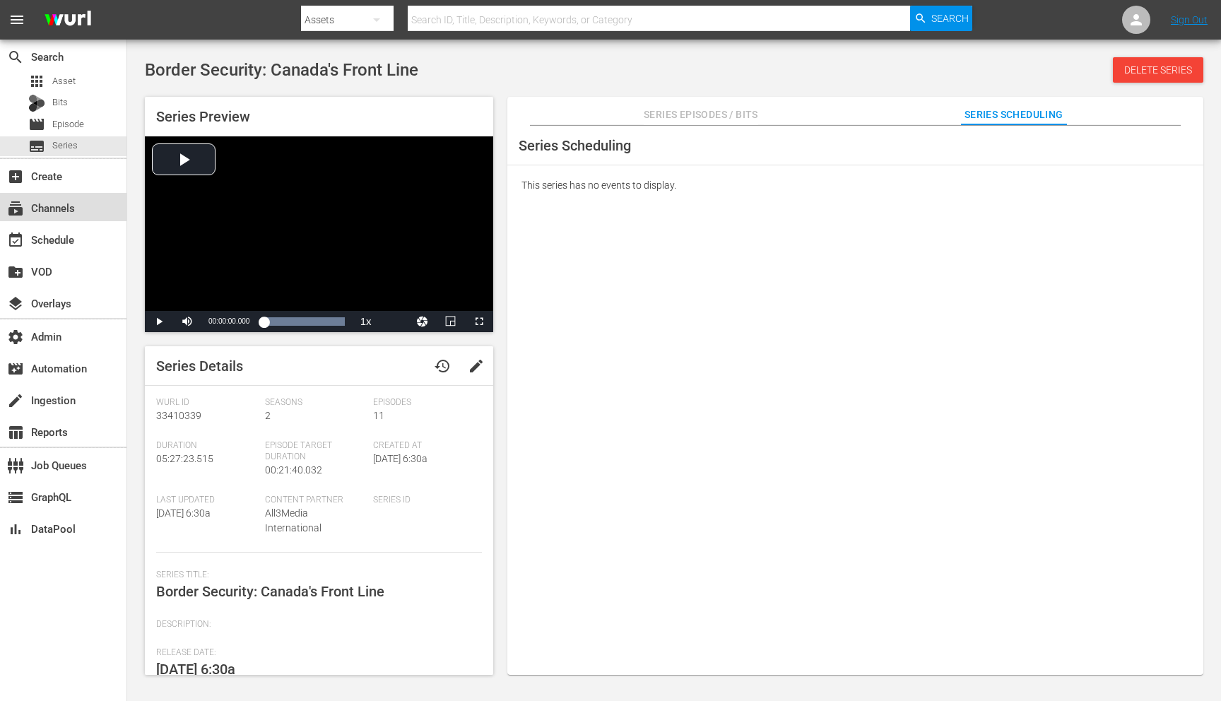
click at [100, 220] on div "subscriptions Channels" at bounding box center [63, 207] width 126 height 28
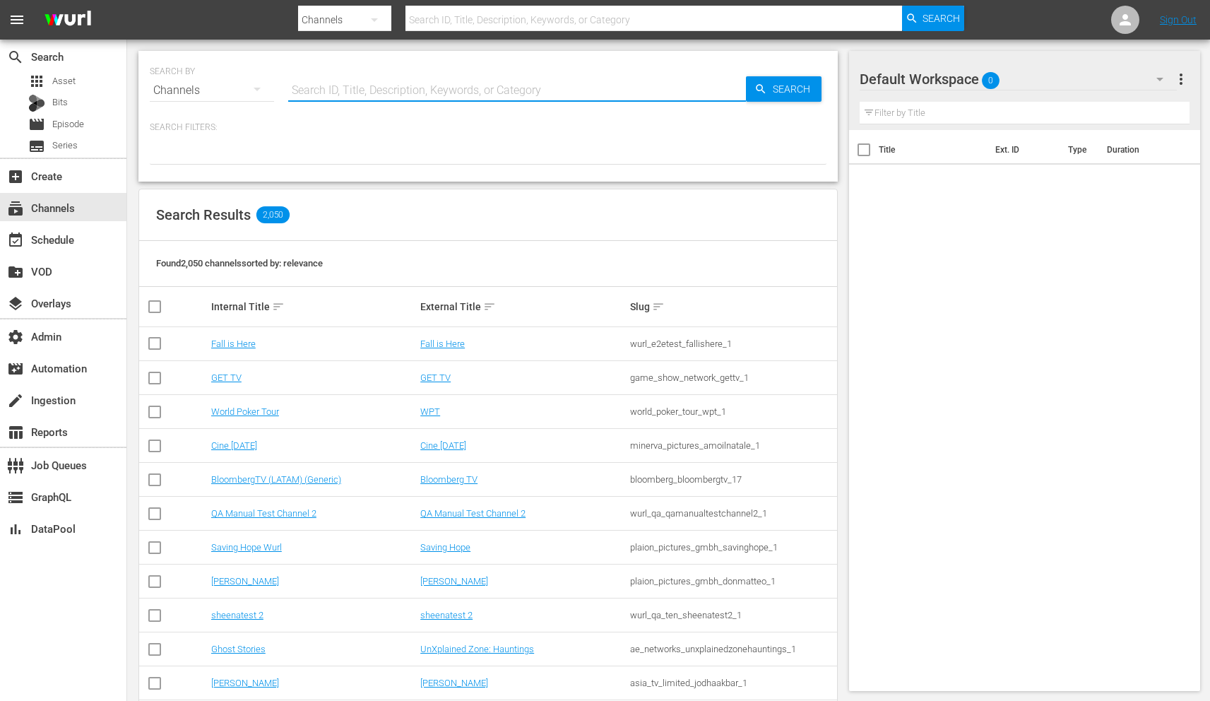
click at [389, 98] on input "text" at bounding box center [517, 90] width 458 height 34
type input "All3Media"
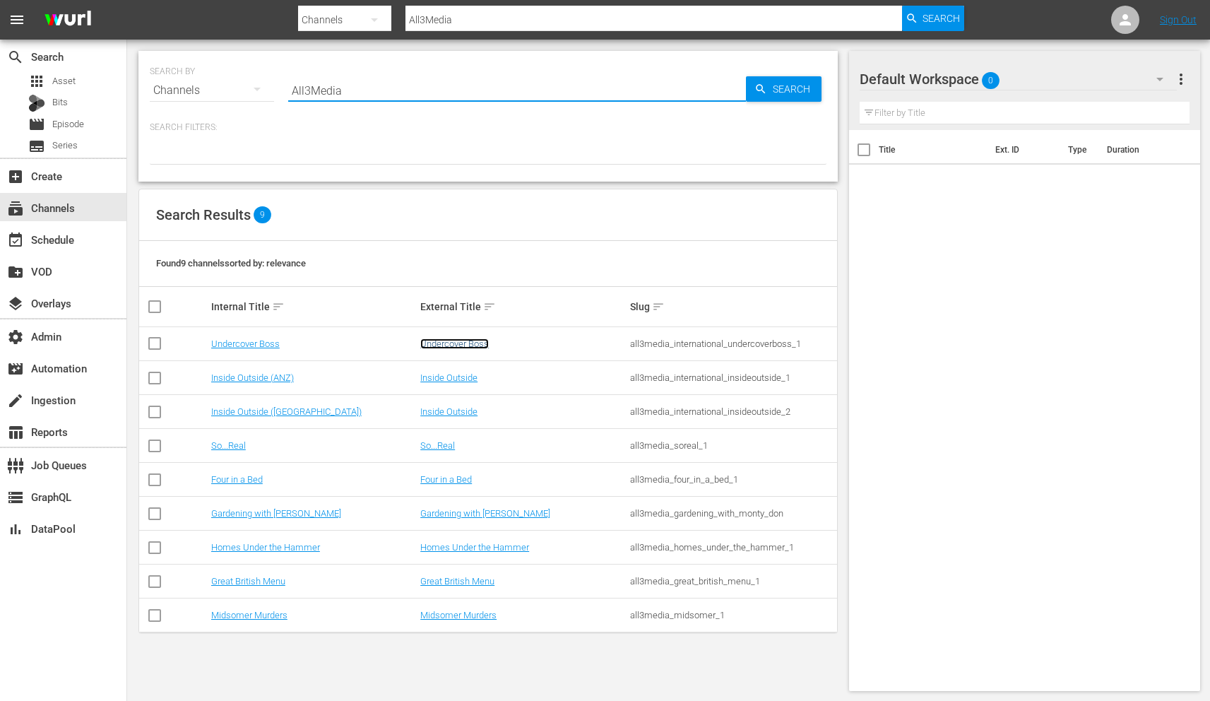
click at [472, 342] on link "Undercover Boss" at bounding box center [454, 343] width 69 height 11
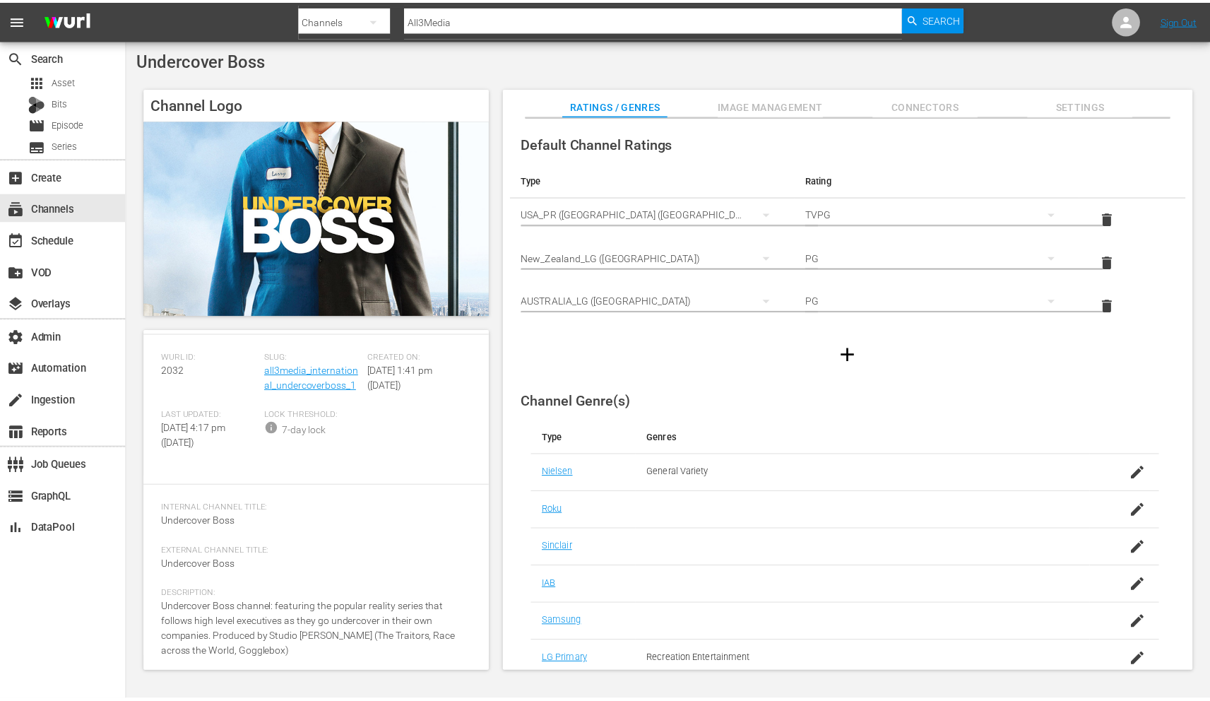
scroll to position [69, 0]
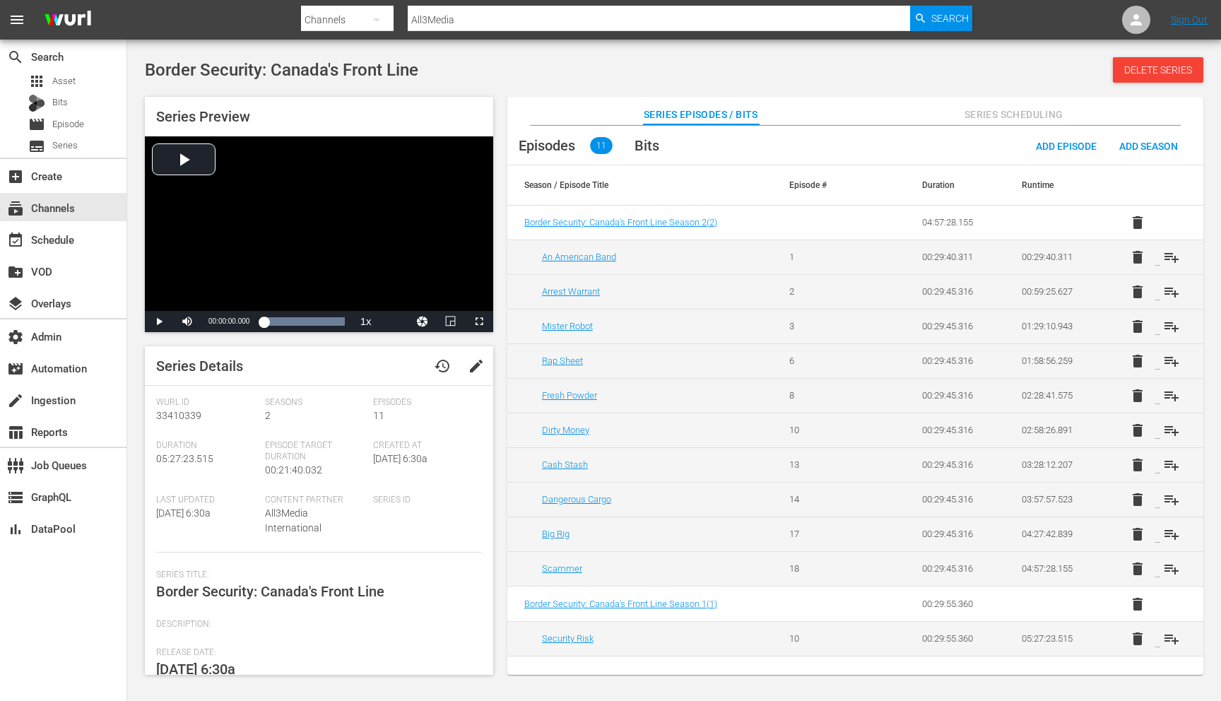
click at [973, 123] on button "Series Scheduling" at bounding box center [1014, 111] width 106 height 28
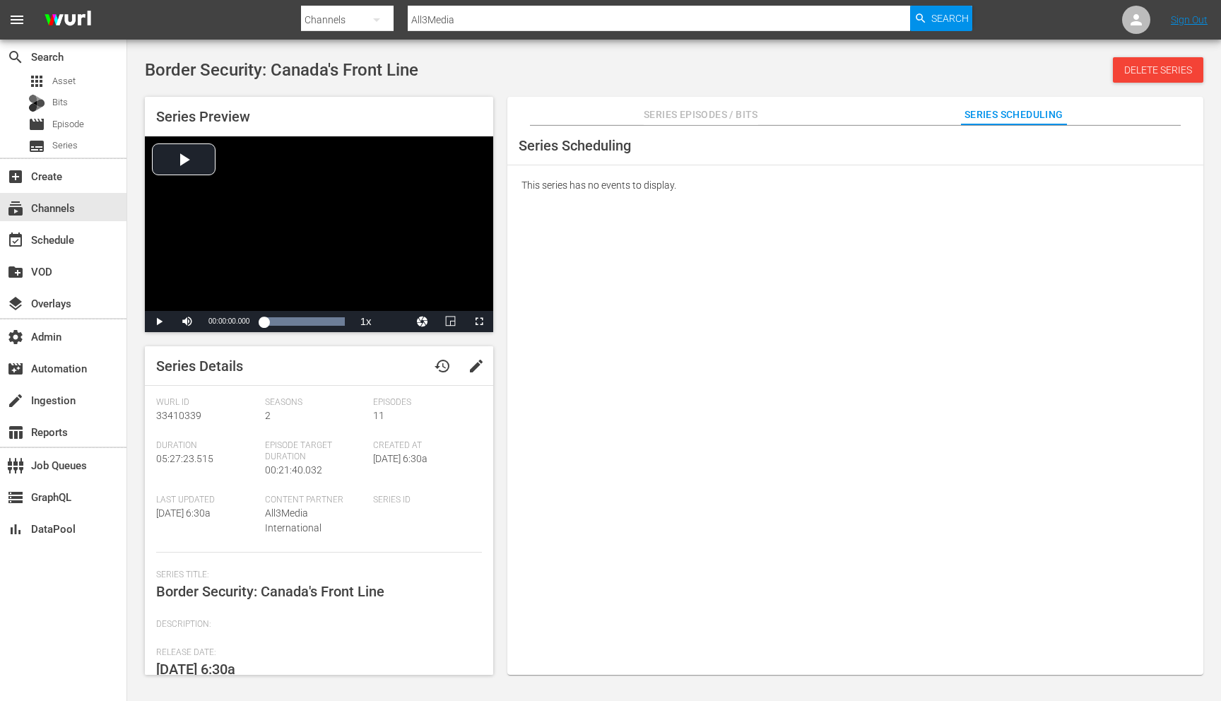
click at [696, 110] on span "Series Episodes / Bits" at bounding box center [701, 115] width 114 height 18
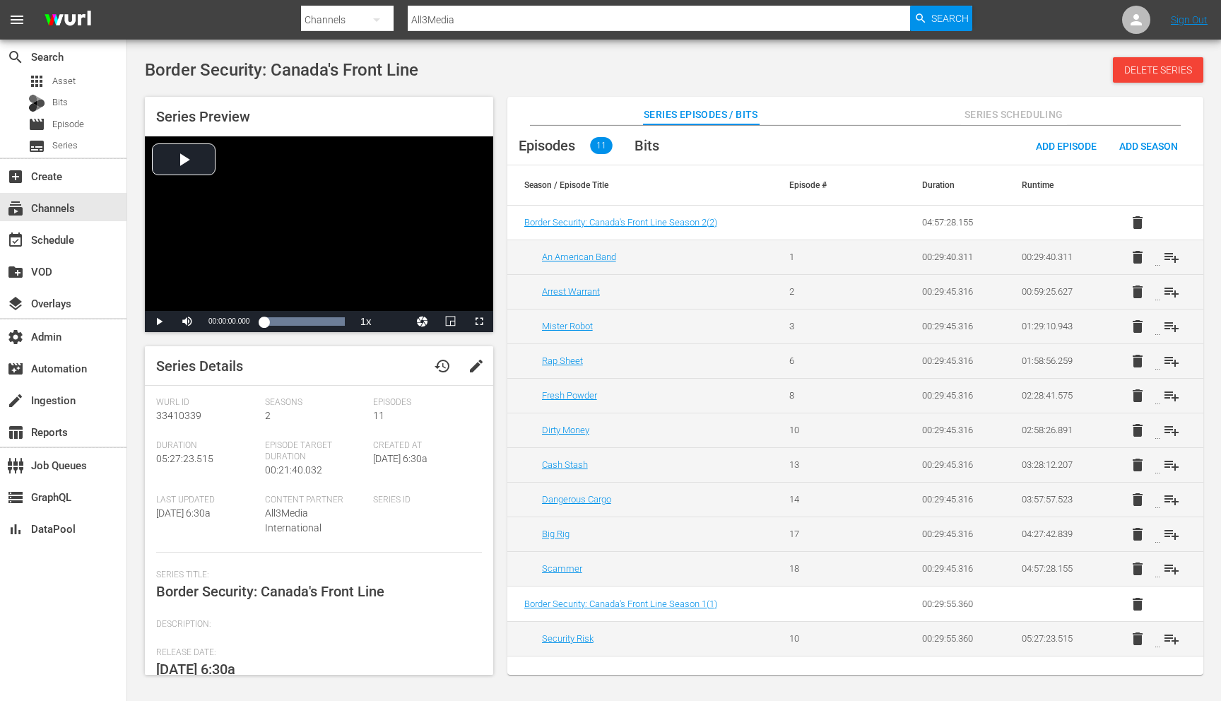
click at [555, 146] on span "Episodes" at bounding box center [547, 145] width 57 height 17
click at [579, 220] on span "Border Security: Canada's Front Line Season 2 ( 2 )" at bounding box center [620, 222] width 193 height 11
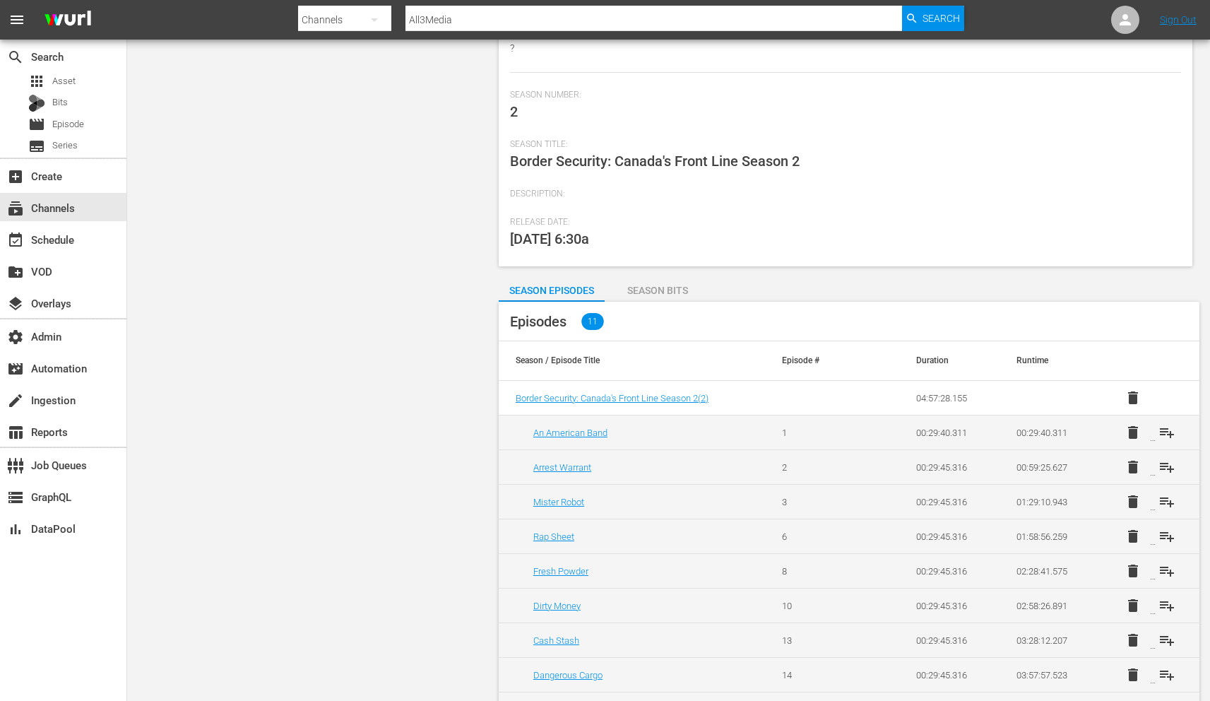
scroll to position [203, 0]
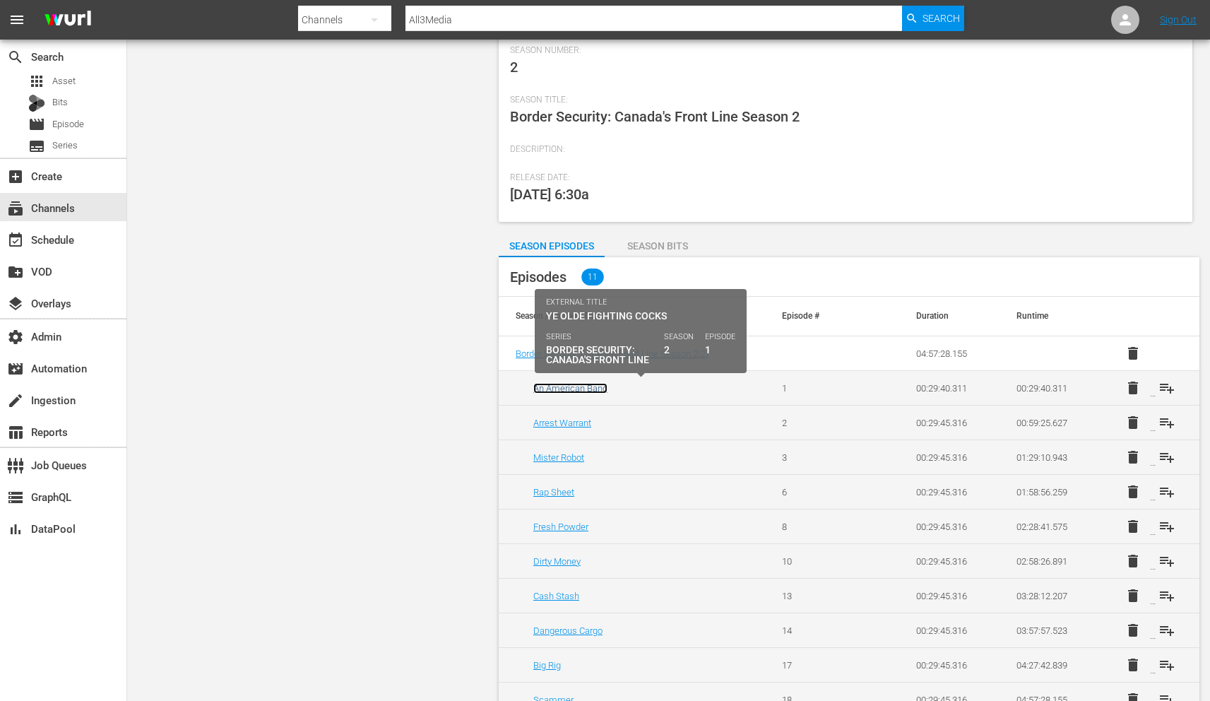
click at [565, 391] on link "An American Band" at bounding box center [570, 388] width 74 height 11
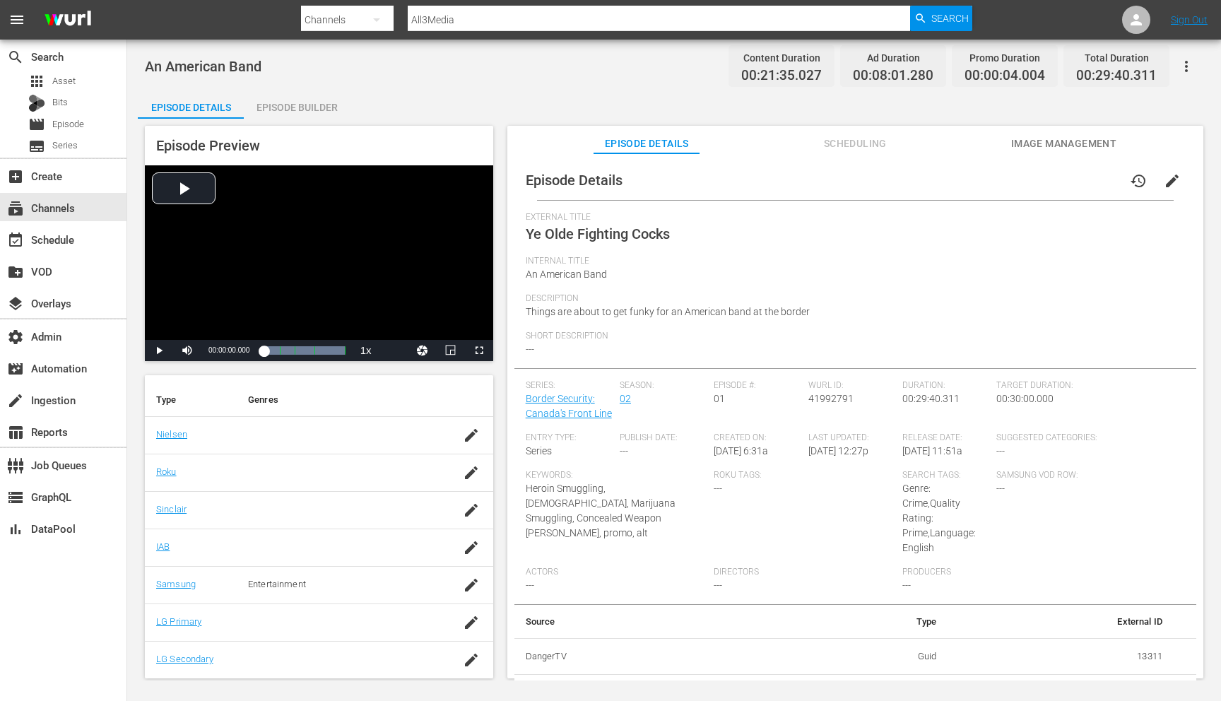
click at [827, 145] on span "Scheduling" at bounding box center [855, 144] width 106 height 18
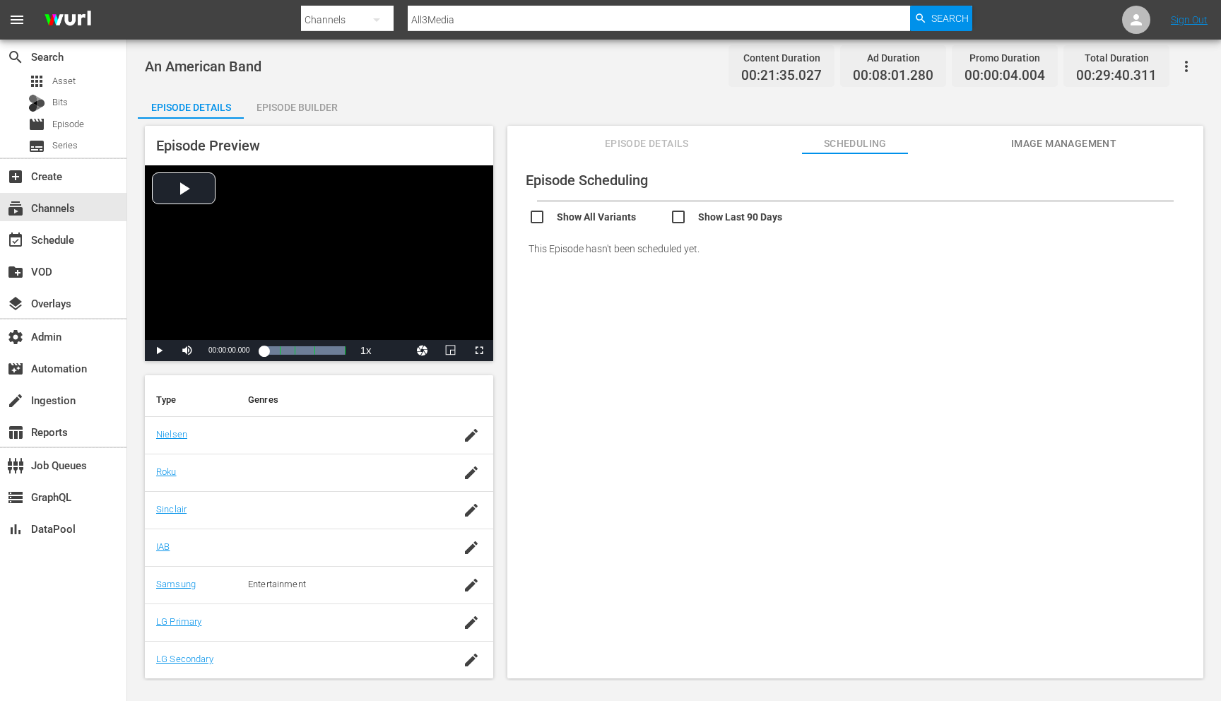
click at [1001, 140] on div "Episode Details Scheduling Image Management" at bounding box center [855, 140] width 625 height 28
click at [1015, 140] on span "Image Management" at bounding box center [1063, 144] width 106 height 18
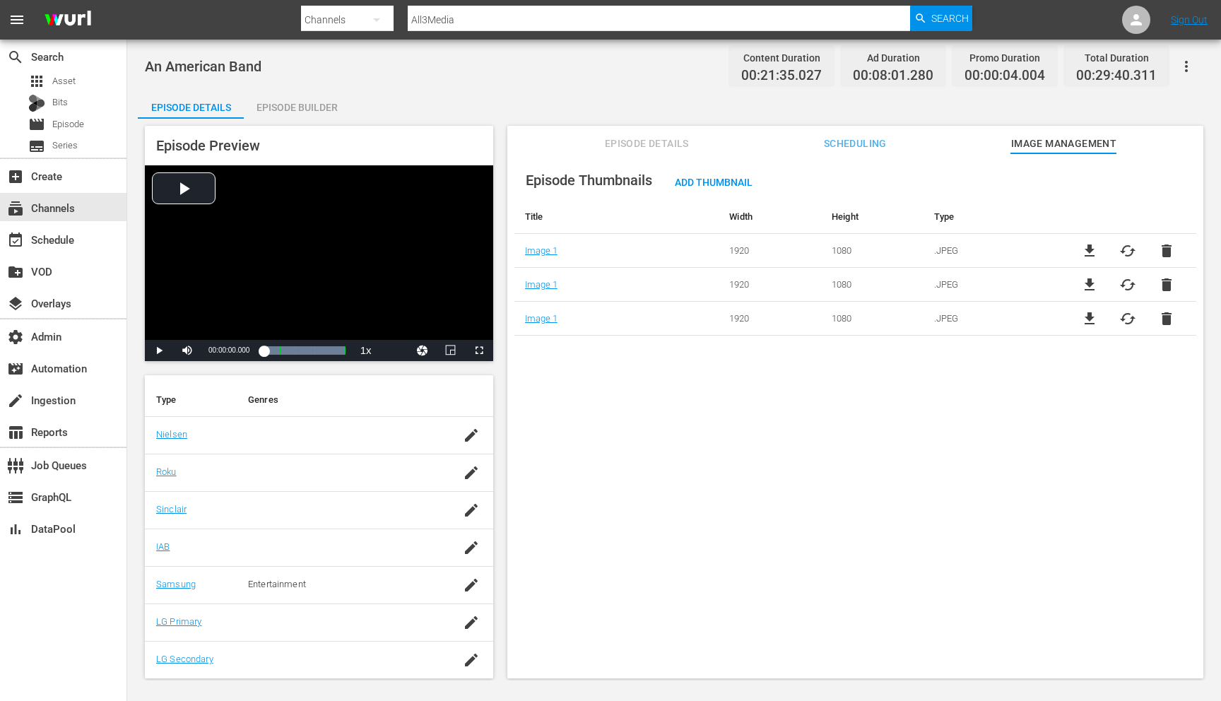
click at [632, 143] on span "Episode Details" at bounding box center [647, 144] width 106 height 18
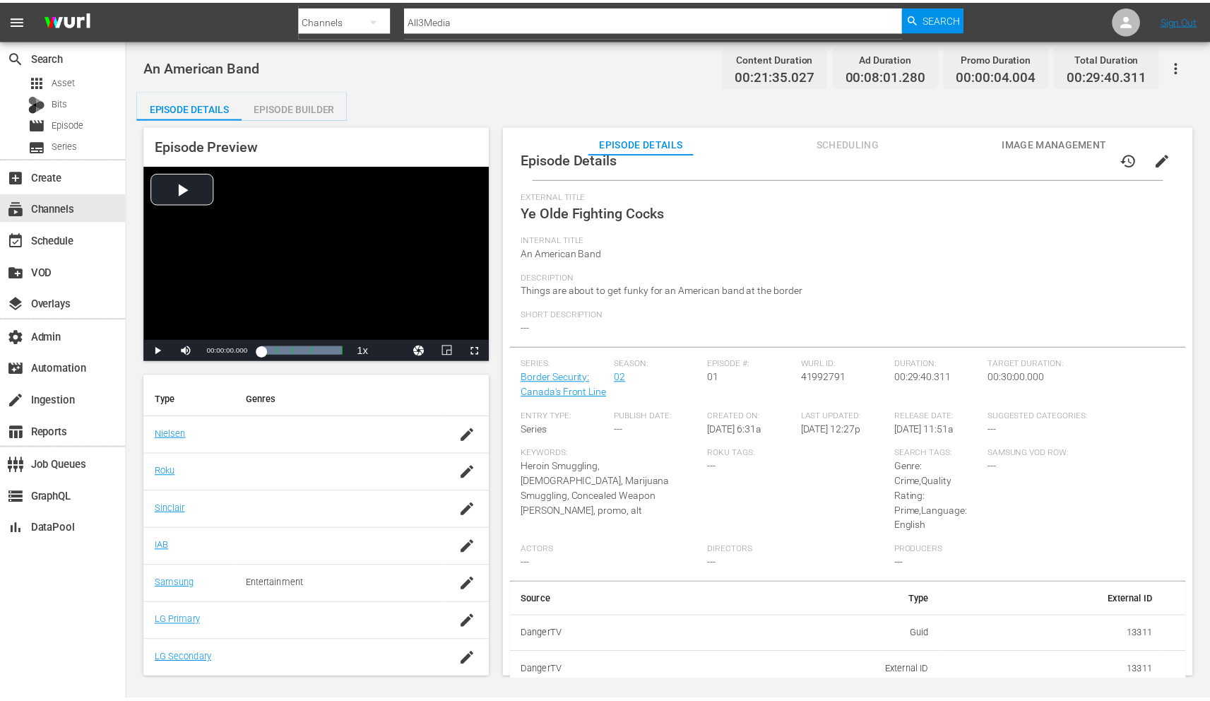
scroll to position [27, 0]
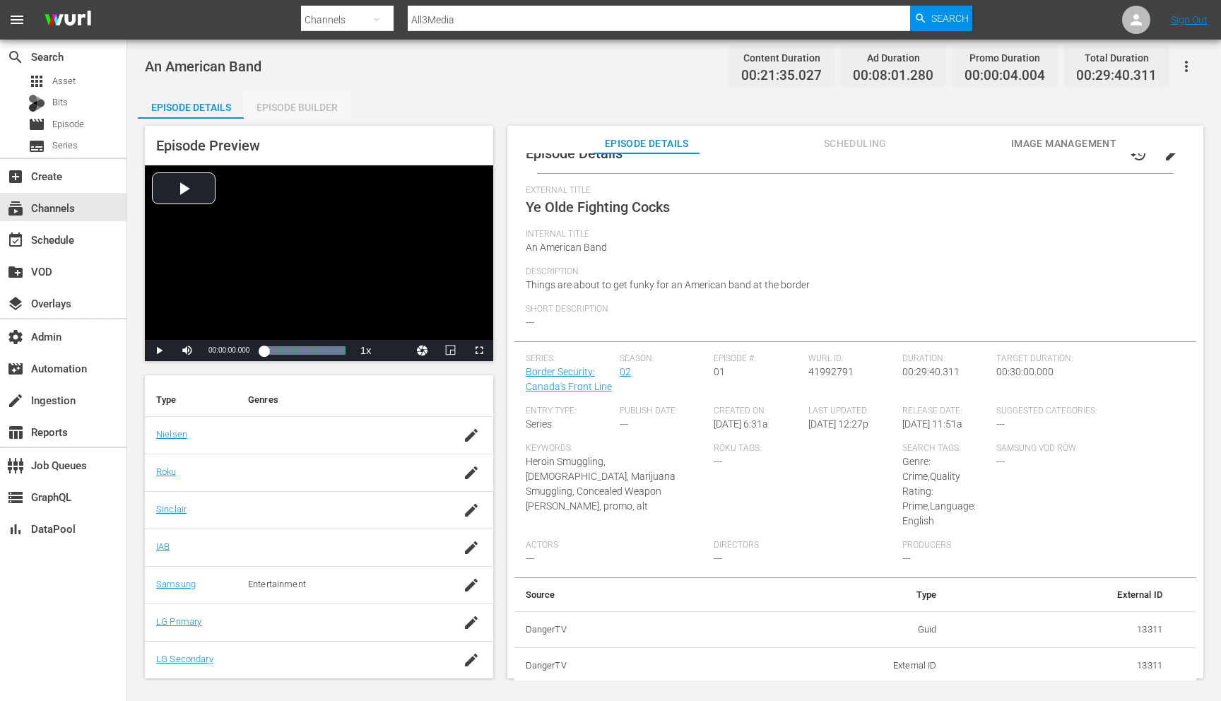
click at [315, 105] on div "Episode Builder" at bounding box center [297, 107] width 106 height 34
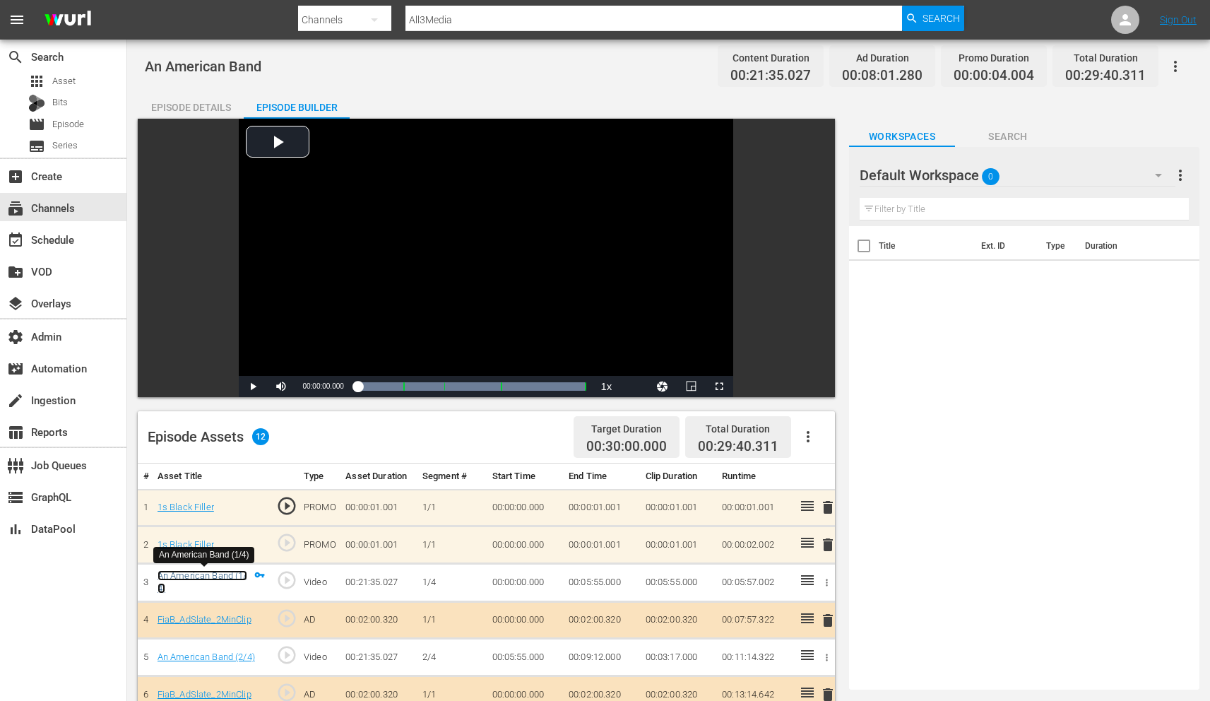
click at [203, 576] on link "An American Band (1/4)" at bounding box center [203, 582] width 90 height 24
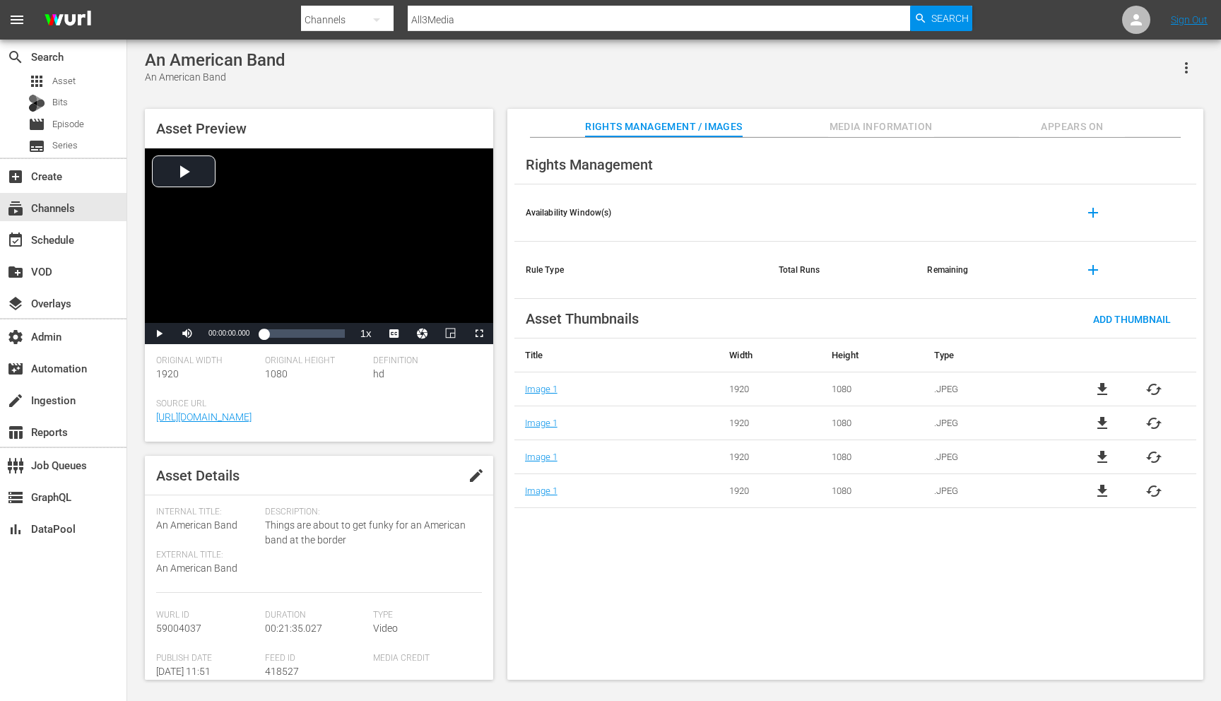
click at [837, 117] on button "Media Information" at bounding box center [881, 123] width 106 height 28
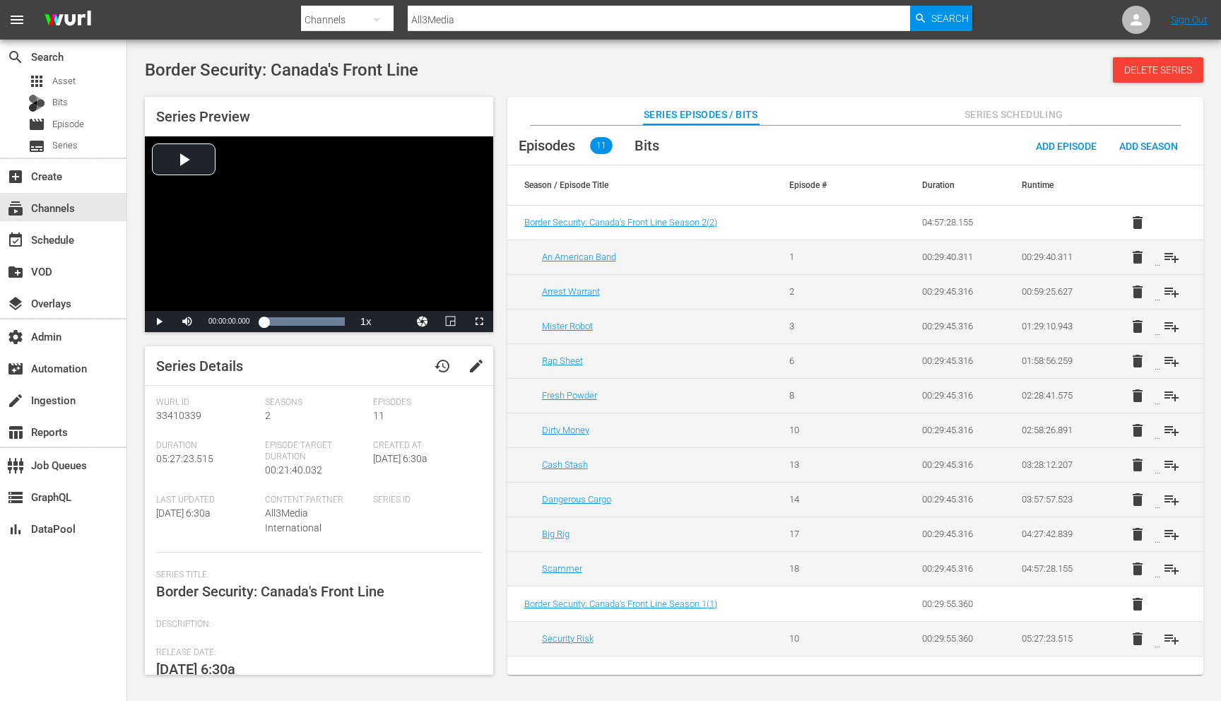
click at [440, 362] on span "history" at bounding box center [442, 366] width 17 height 17
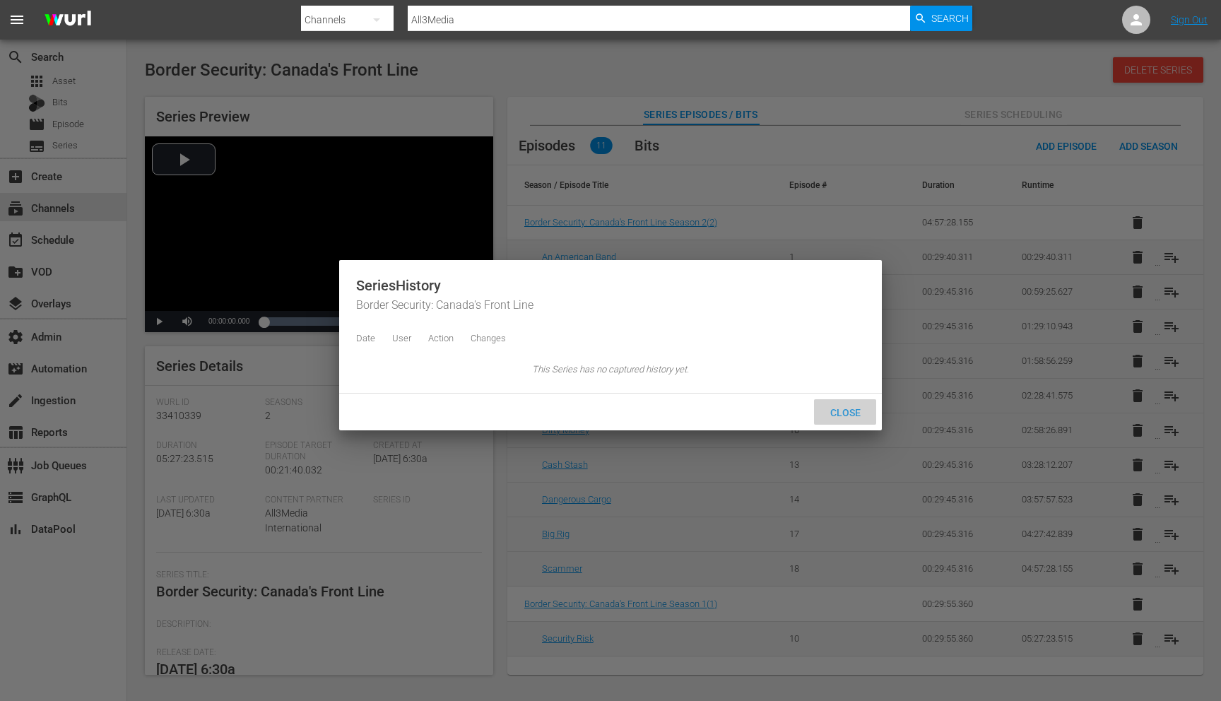
click at [830, 418] on span "Close" at bounding box center [845, 412] width 53 height 11
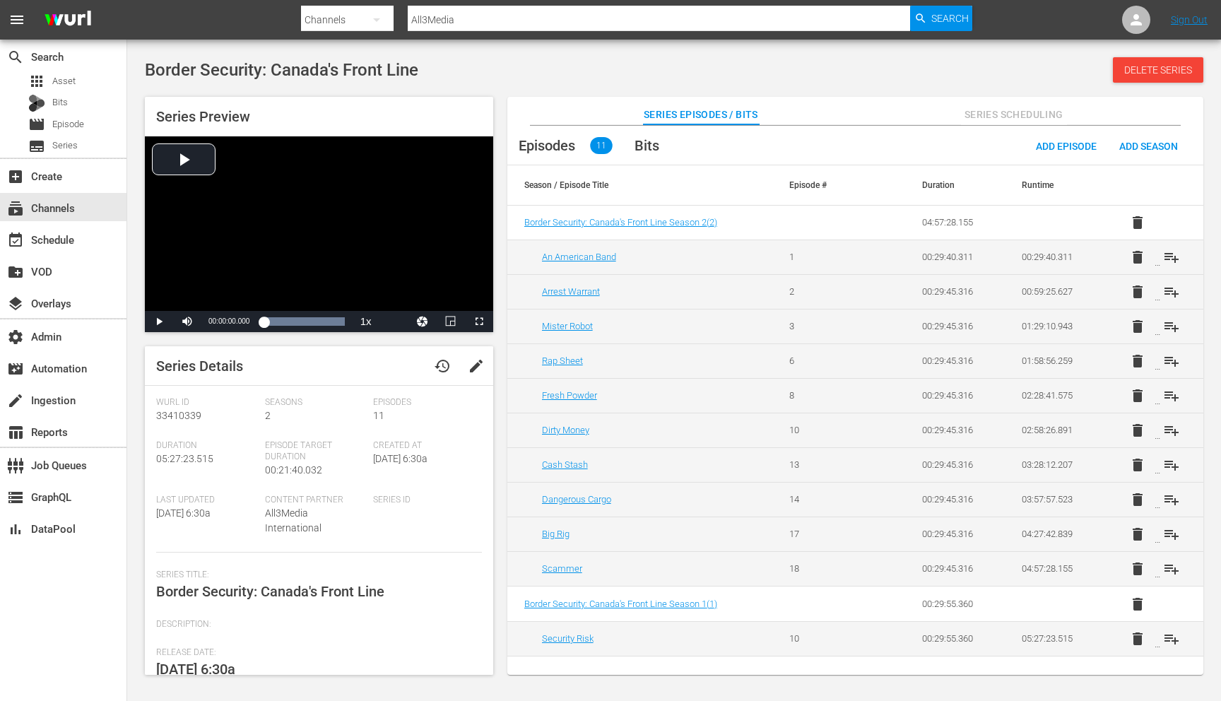
click at [441, 368] on span "history" at bounding box center [442, 366] width 17 height 17
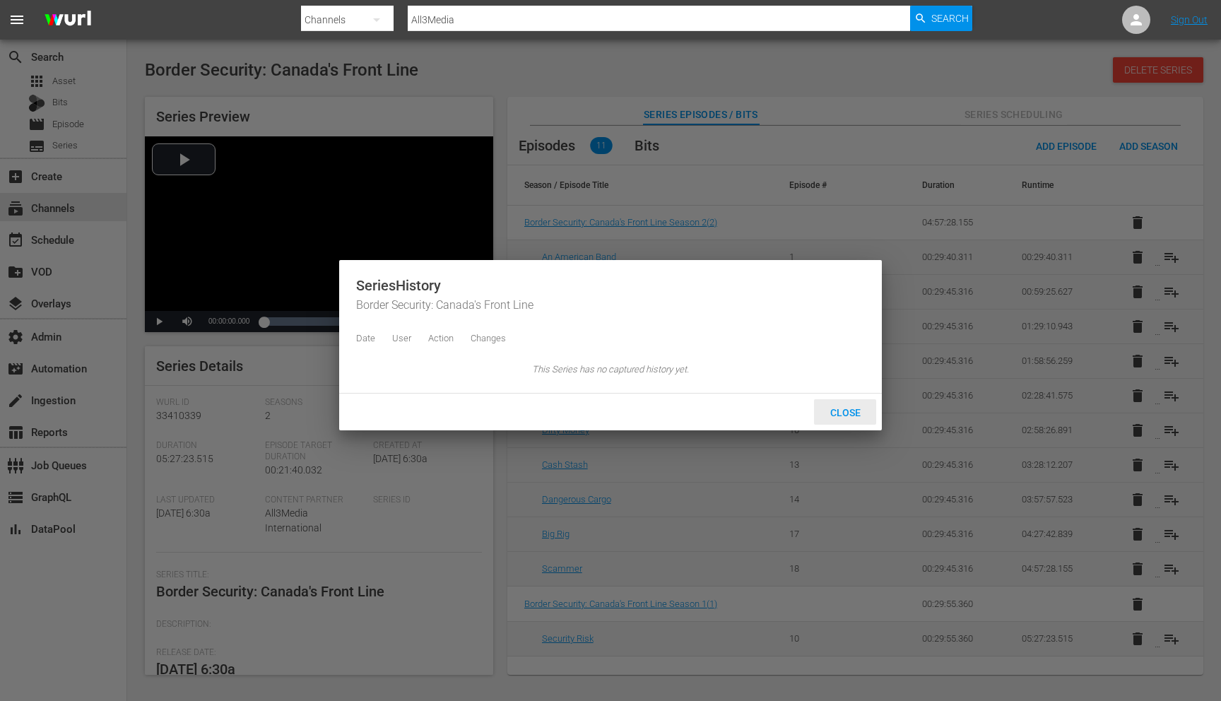
click at [847, 418] on span "Close" at bounding box center [845, 412] width 53 height 11
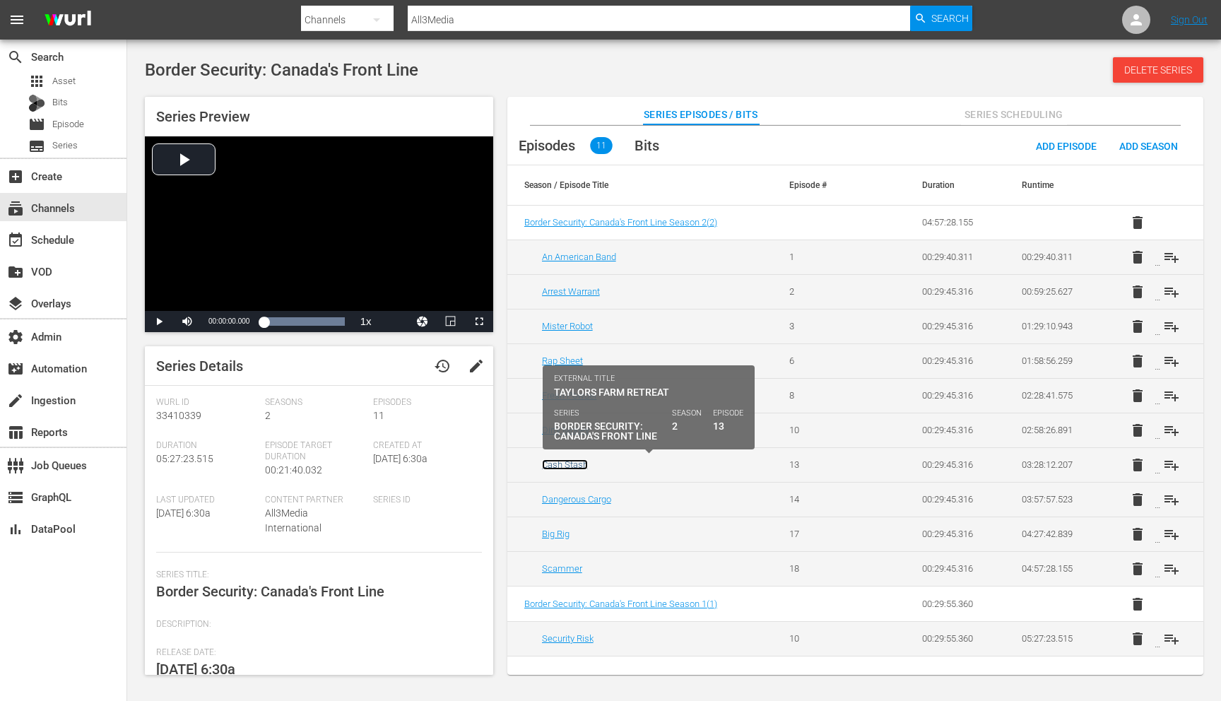
click at [564, 467] on link "Cash Stash" at bounding box center [565, 464] width 46 height 11
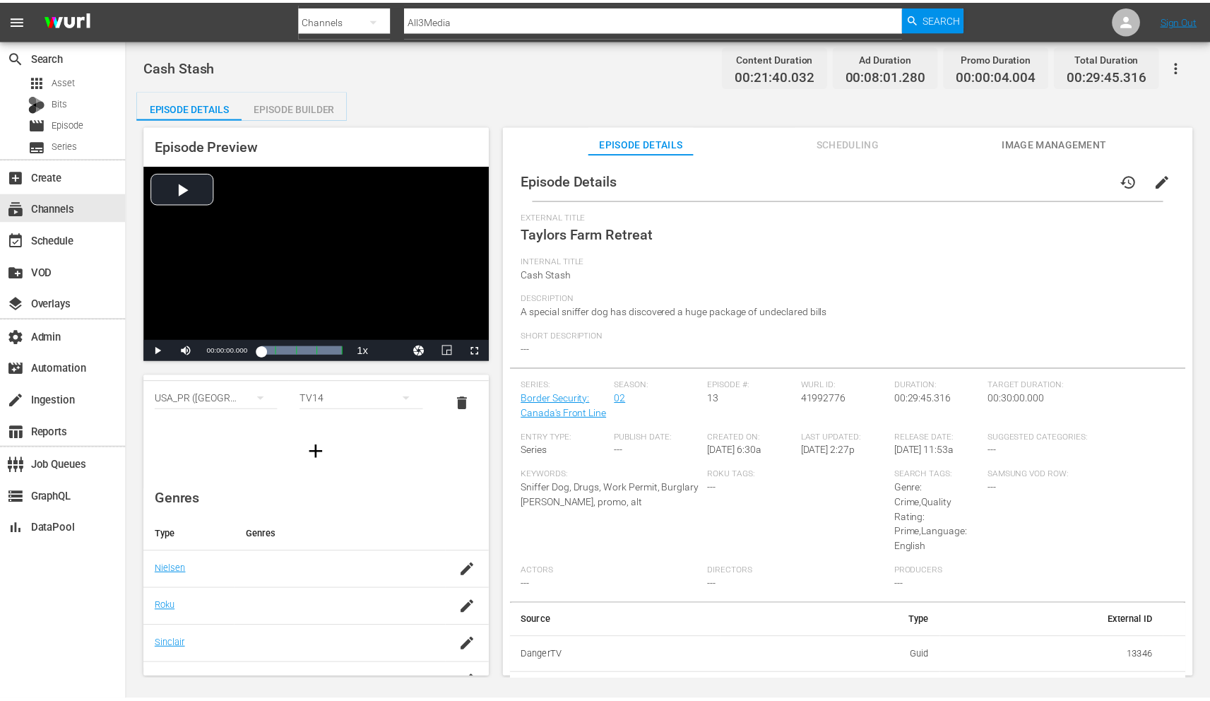
scroll to position [106, 0]
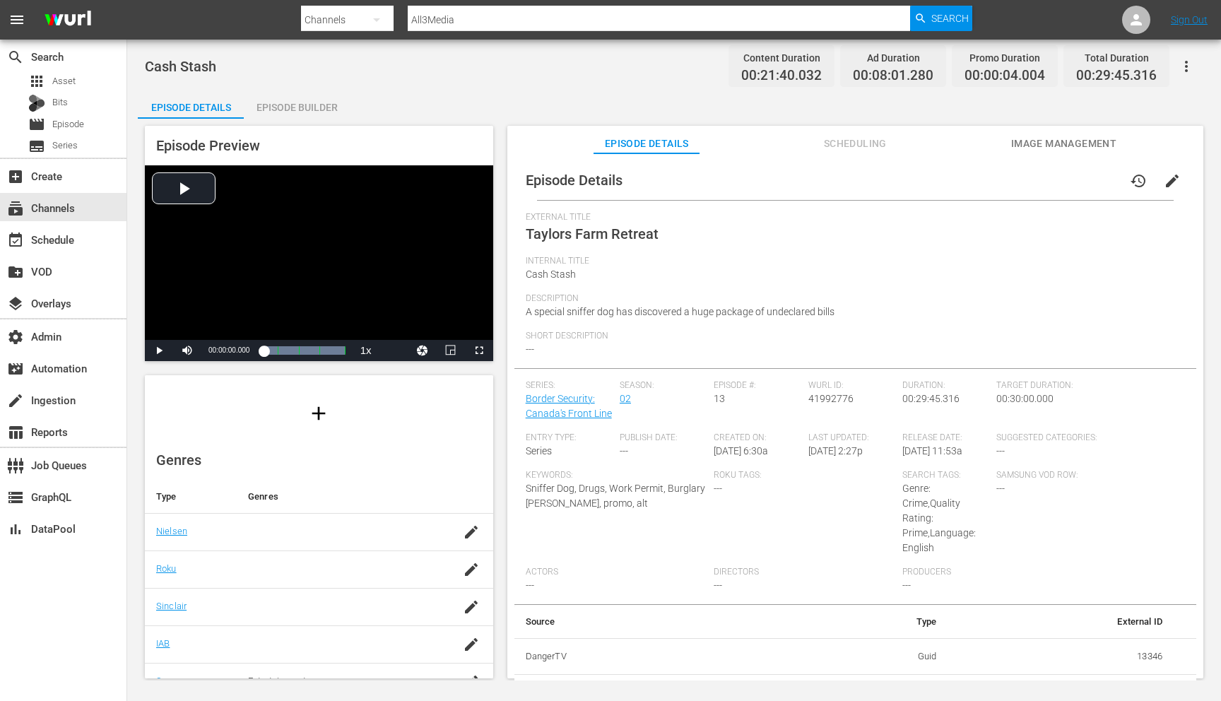
click at [825, 138] on span "Scheduling" at bounding box center [855, 144] width 106 height 18
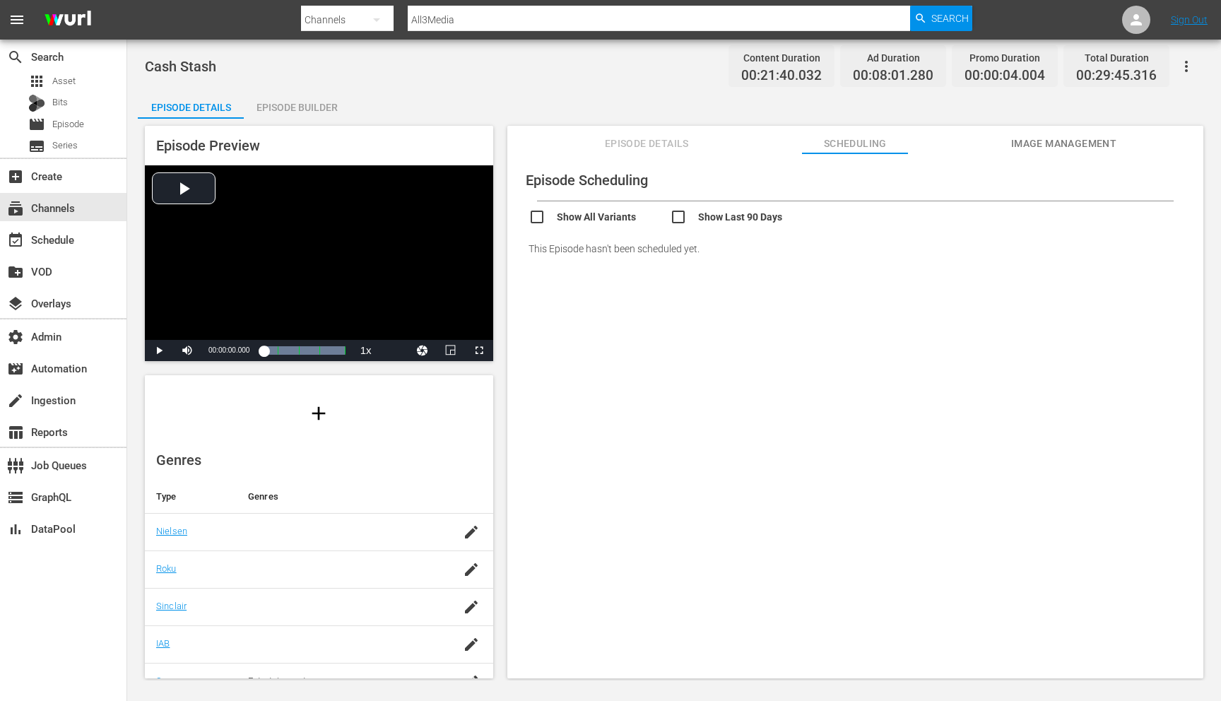
click at [668, 138] on span "Episode Details" at bounding box center [647, 144] width 106 height 18
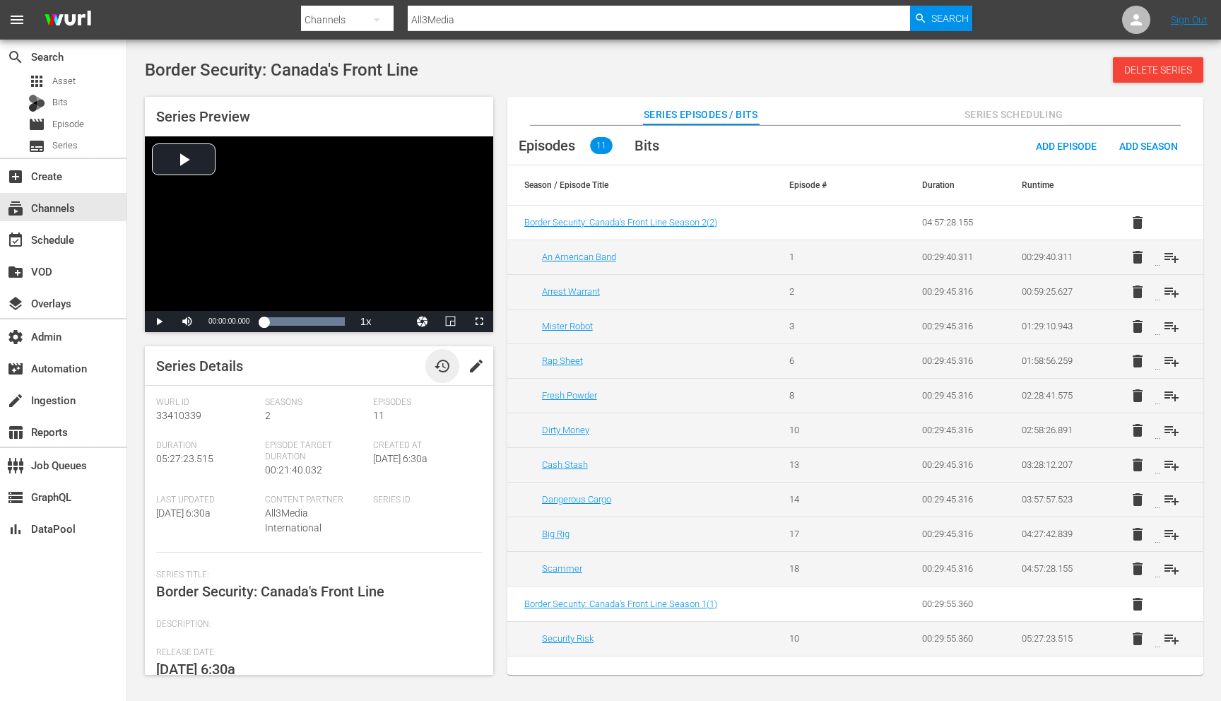
click at [442, 363] on span "history" at bounding box center [442, 366] width 17 height 17
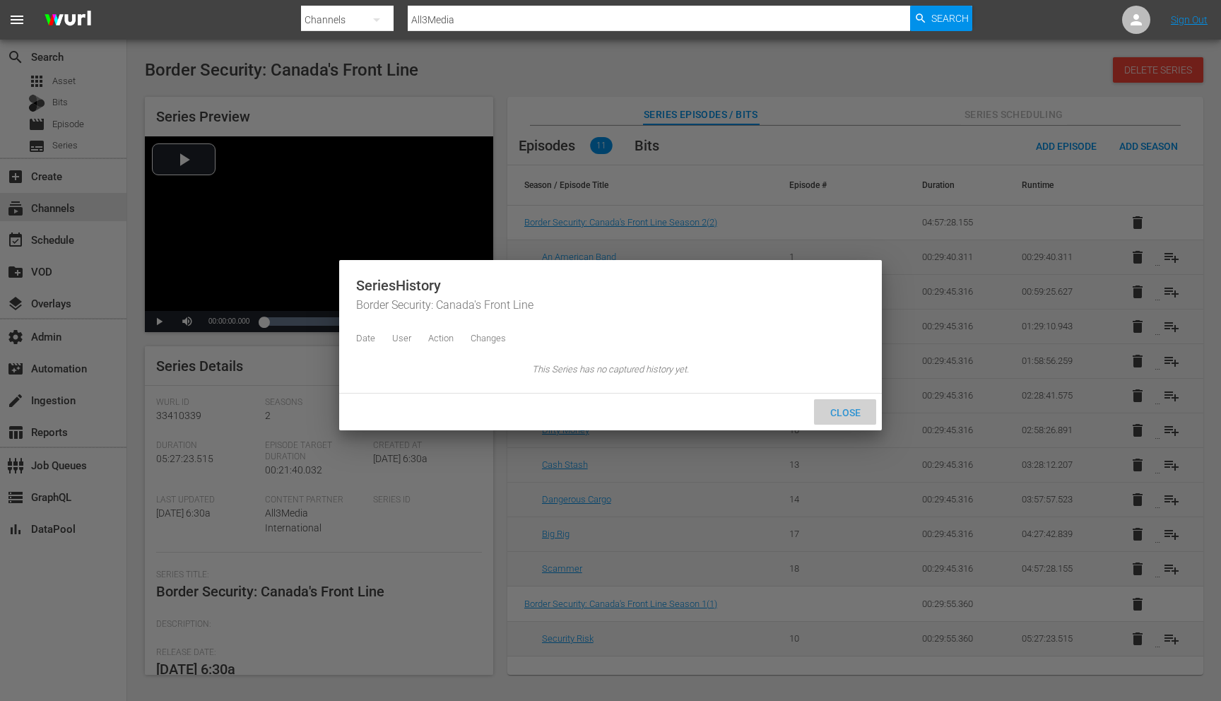
click at [845, 418] on span "Close" at bounding box center [845, 412] width 53 height 11
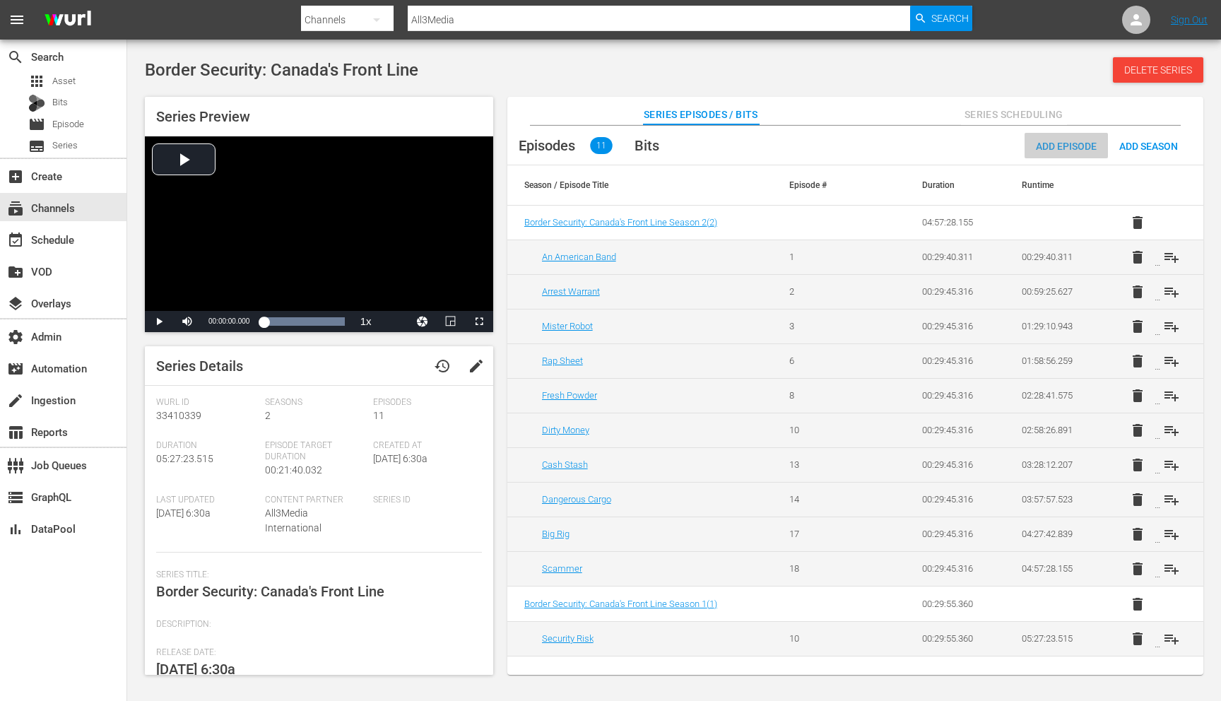
click at [1052, 145] on span "Add Episode" at bounding box center [1066, 146] width 83 height 11
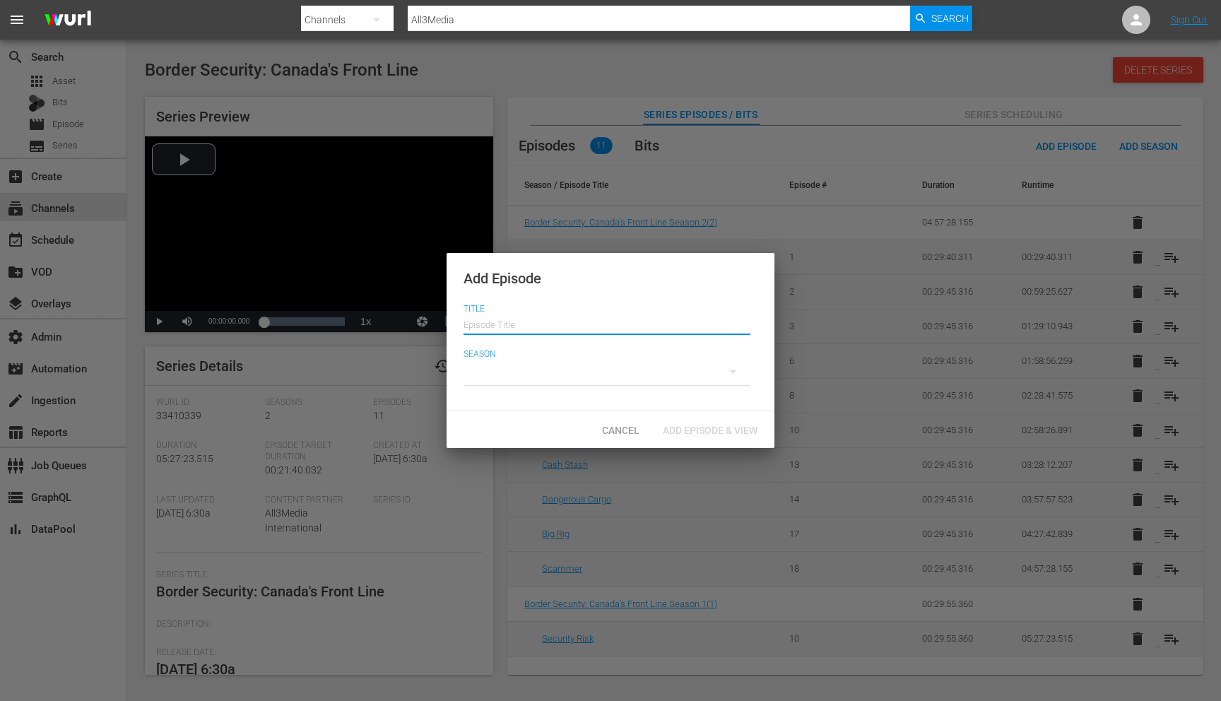
click at [494, 330] on input "text" at bounding box center [607, 324] width 287 height 34
click at [490, 359] on div at bounding box center [607, 372] width 287 height 40
click at [488, 309] on div "2 1" at bounding box center [610, 350] width 1221 height 701
click at [501, 324] on div "2 1" at bounding box center [610, 350] width 1221 height 701
click at [628, 427] on span "Cancel" at bounding box center [621, 430] width 60 height 11
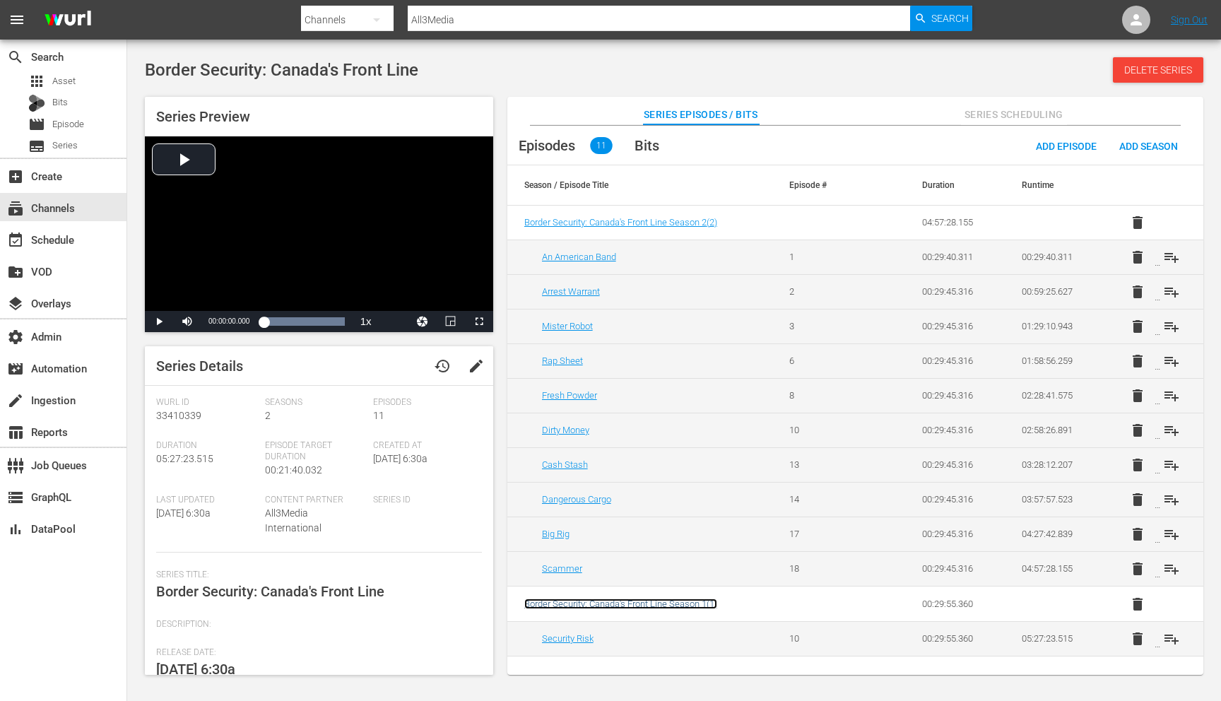
click at [598, 604] on span "Border Security: Canada's Front Line Season 1 ( 1 )" at bounding box center [620, 603] width 193 height 11
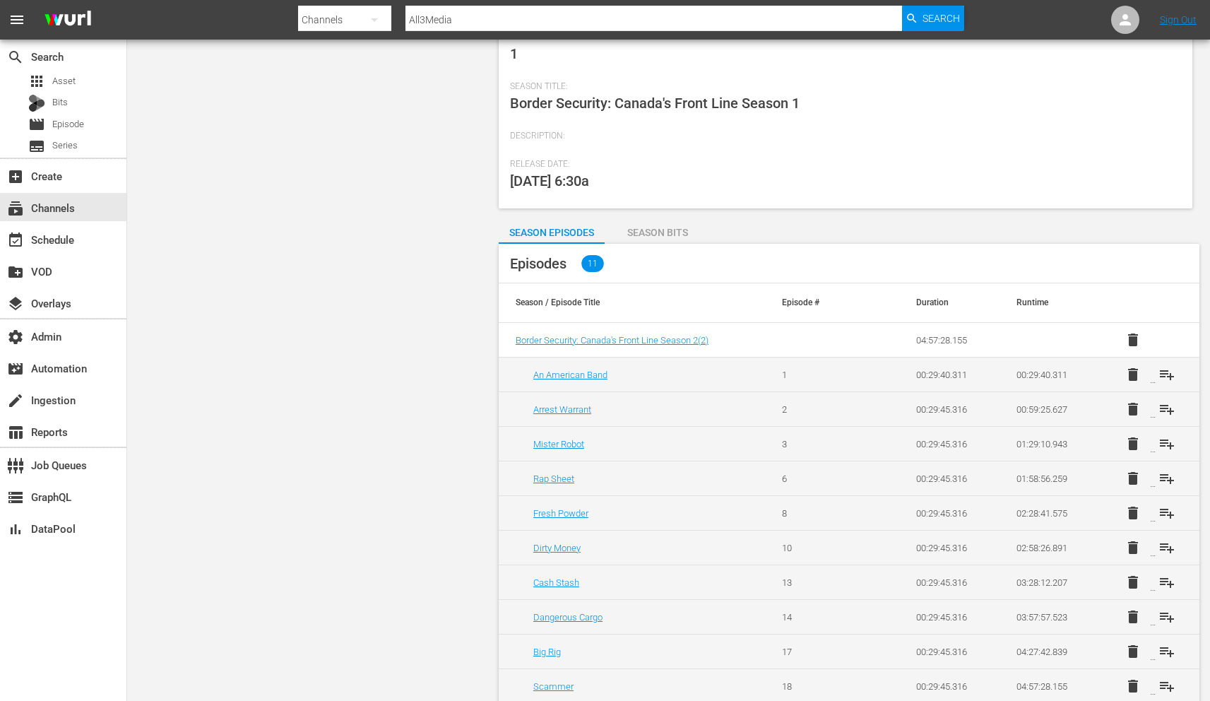
scroll to position [300, 0]
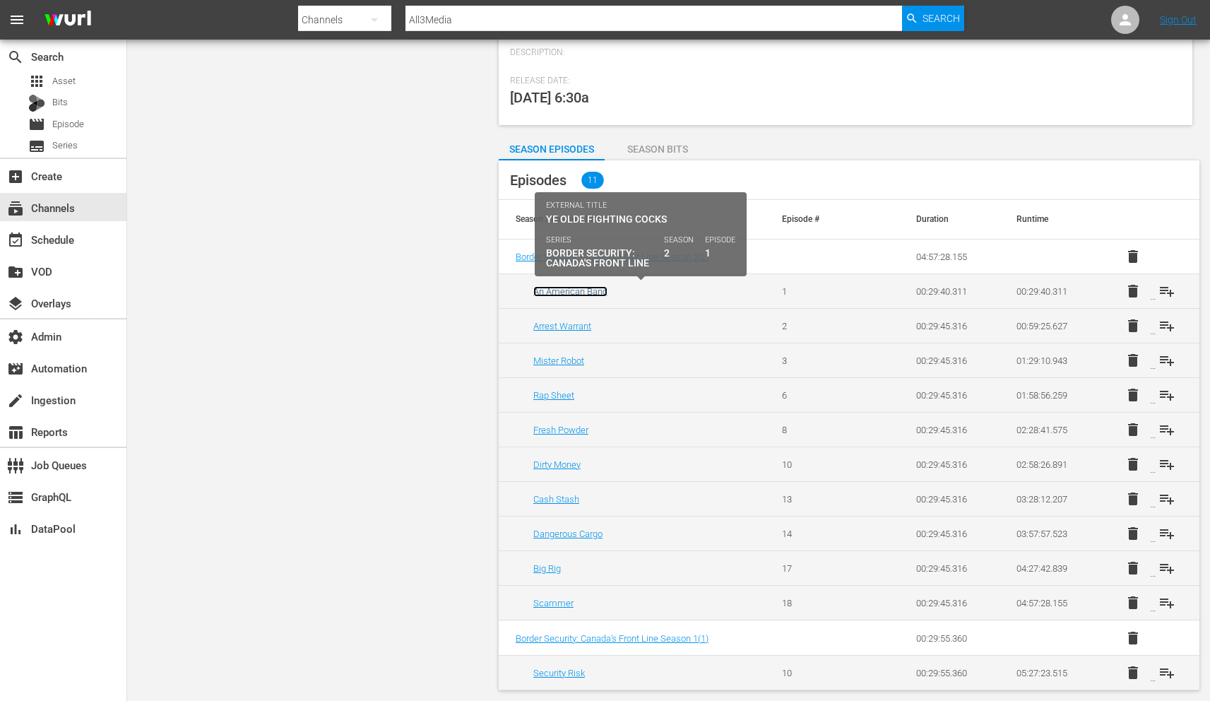
click at [569, 291] on link "An American Band" at bounding box center [570, 291] width 74 height 11
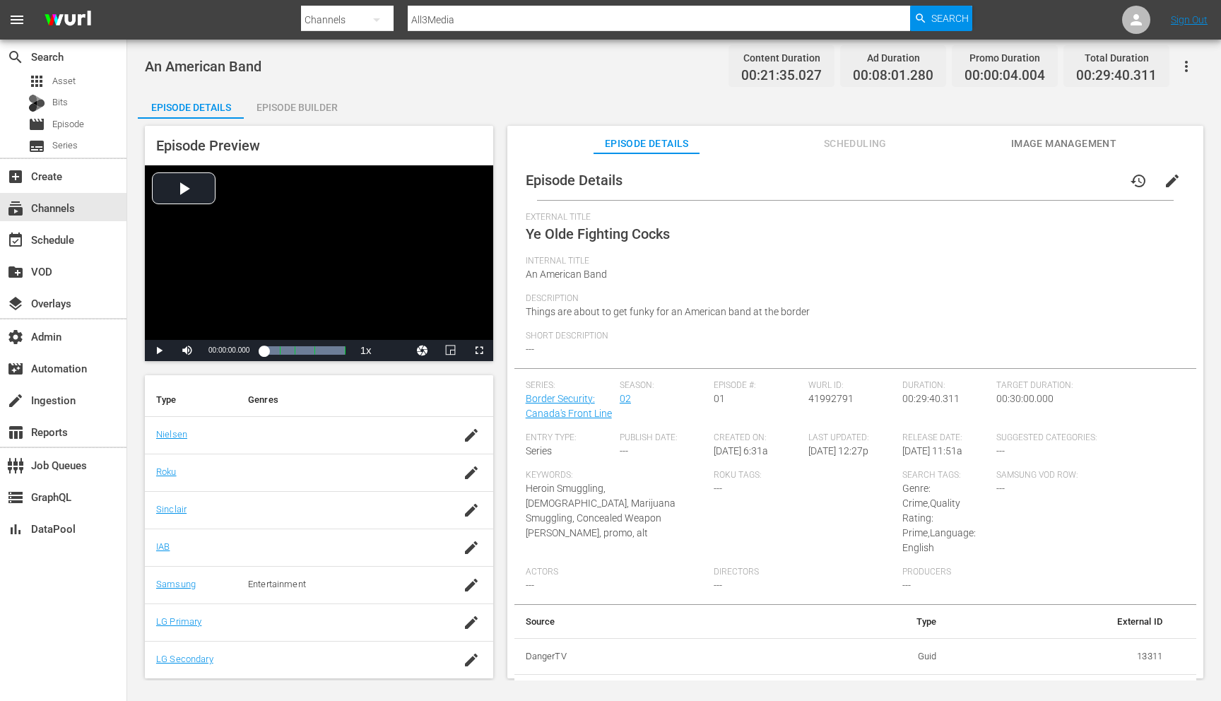
click at [1024, 155] on div "Episode Details history edit External Title Ye Olde Fighting Cocks Internal Tit…" at bounding box center [855, 422] width 696 height 538
click at [1024, 153] on button "Image Management" at bounding box center [1063, 140] width 106 height 28
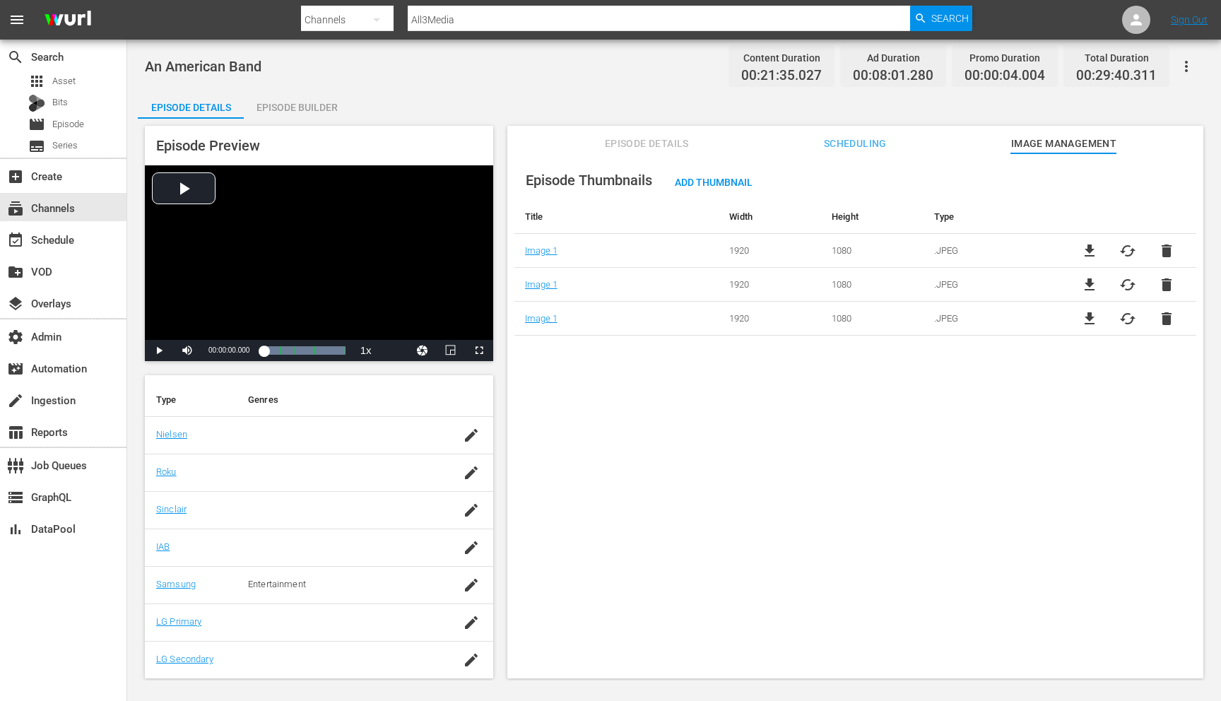
click at [292, 105] on div "Episode Builder" at bounding box center [297, 107] width 106 height 34
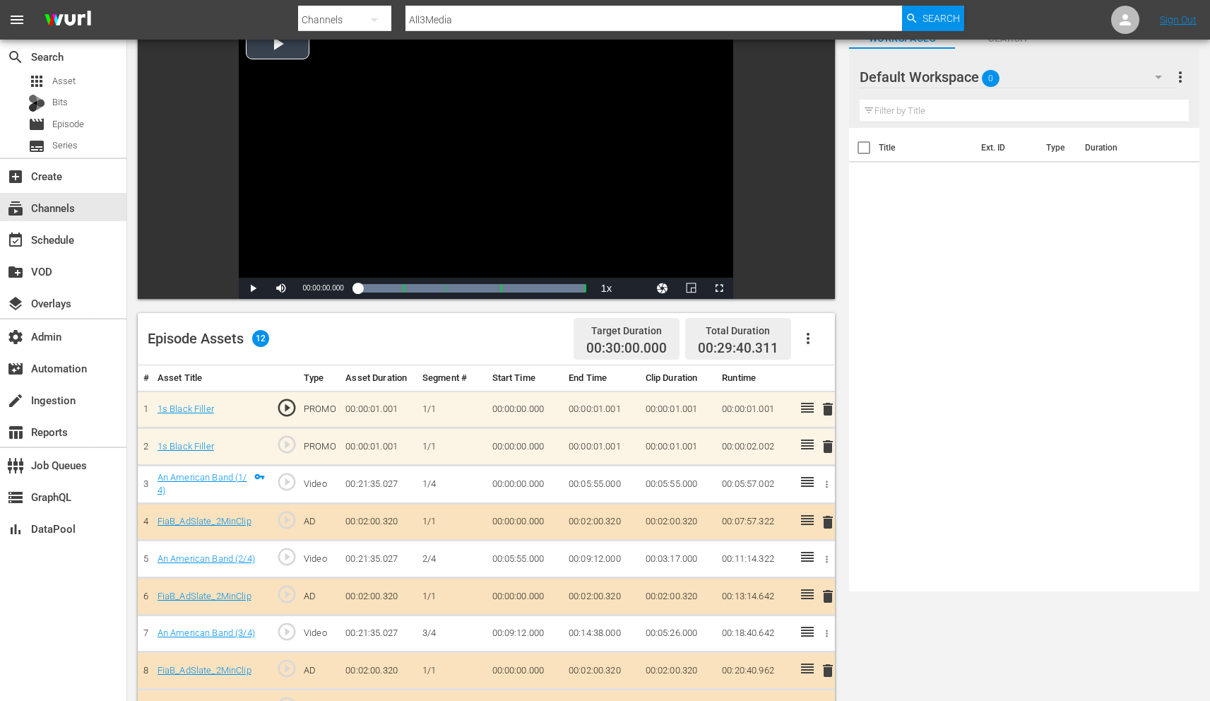
scroll to position [119, 0]
